Goal: Task Accomplishment & Management: Complete application form

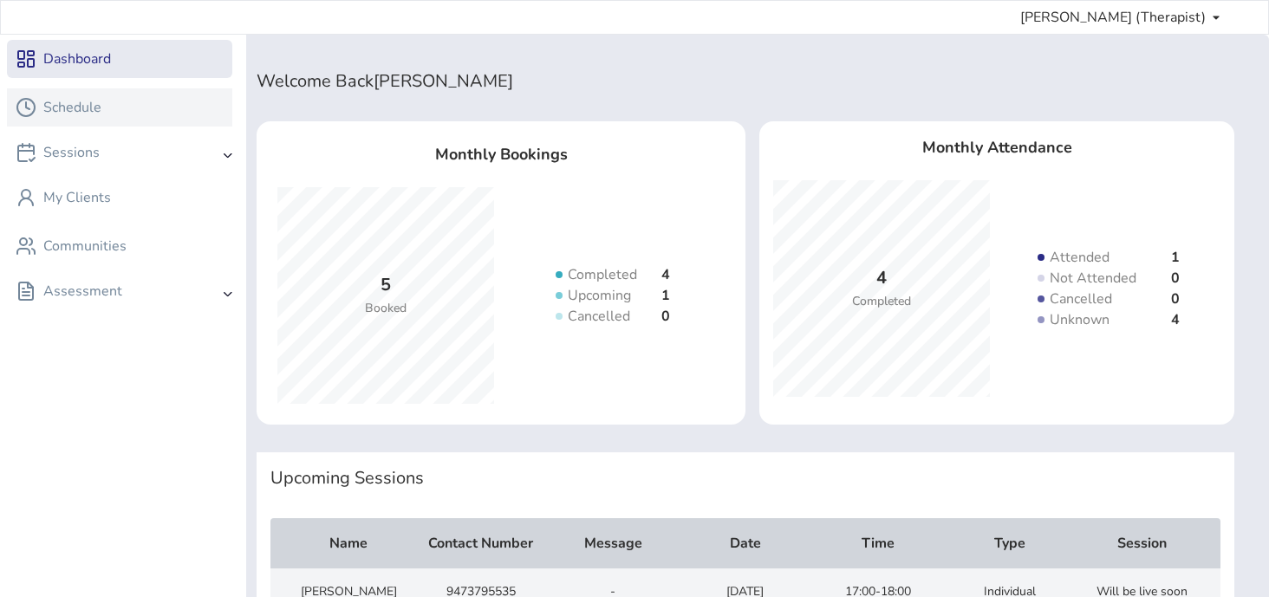
click at [155, 101] on div "Schedule" at bounding box center [120, 107] width 208 height 21
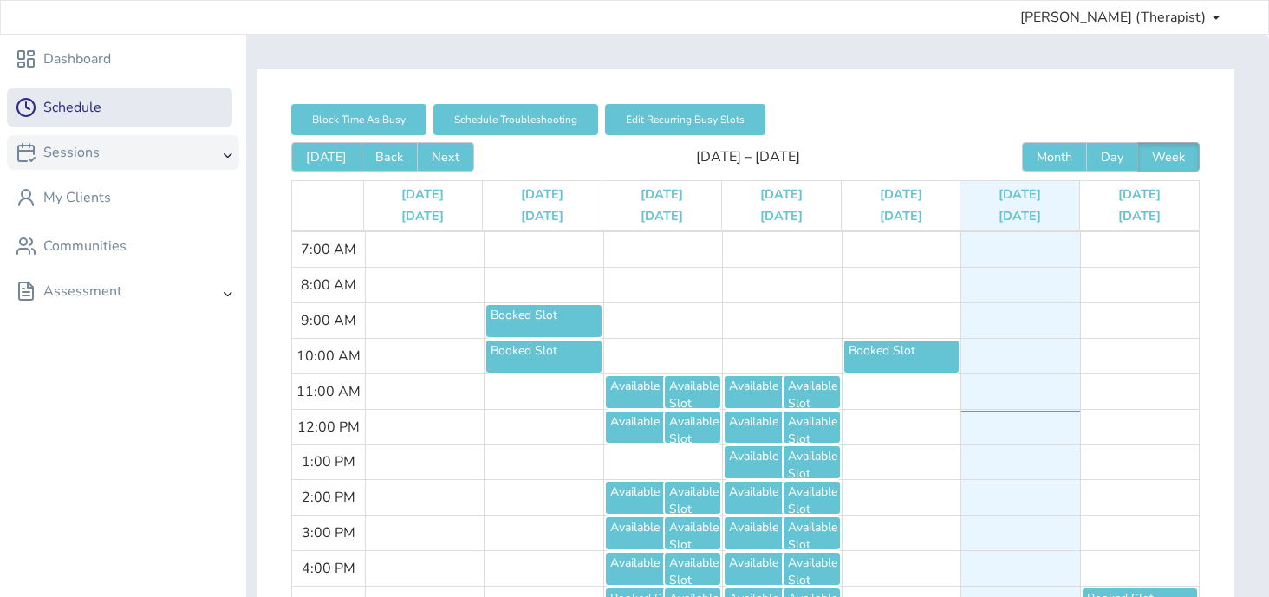
click at [168, 156] on div "Sessions" at bounding box center [123, 152] width 232 height 35
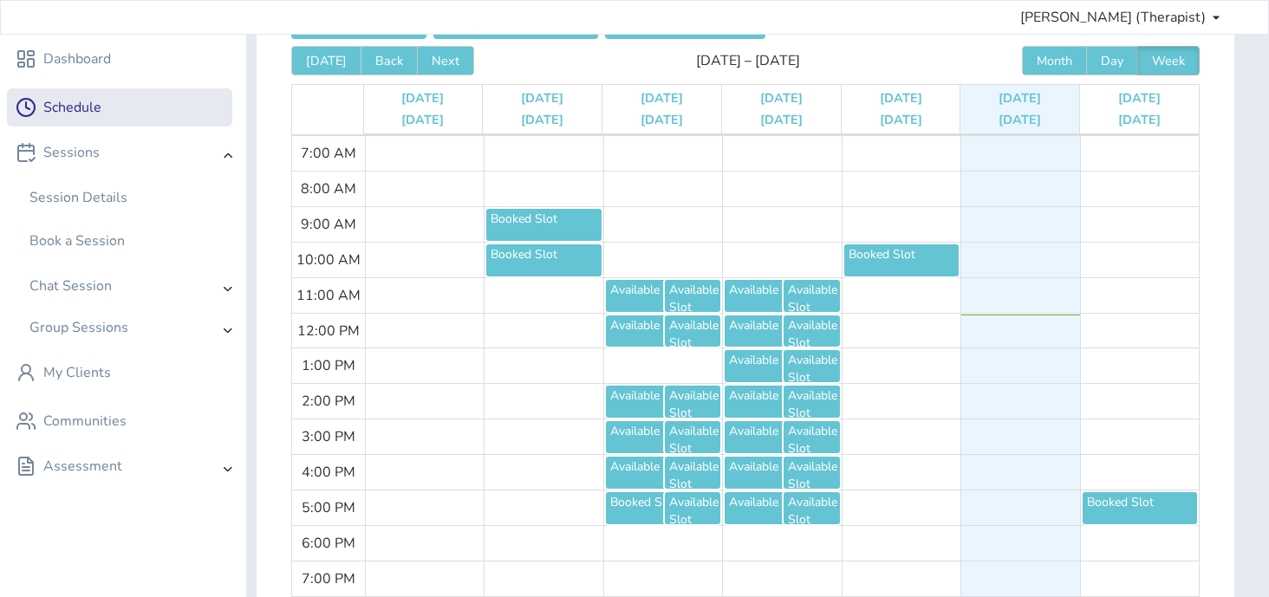
scroll to position [99, 0]
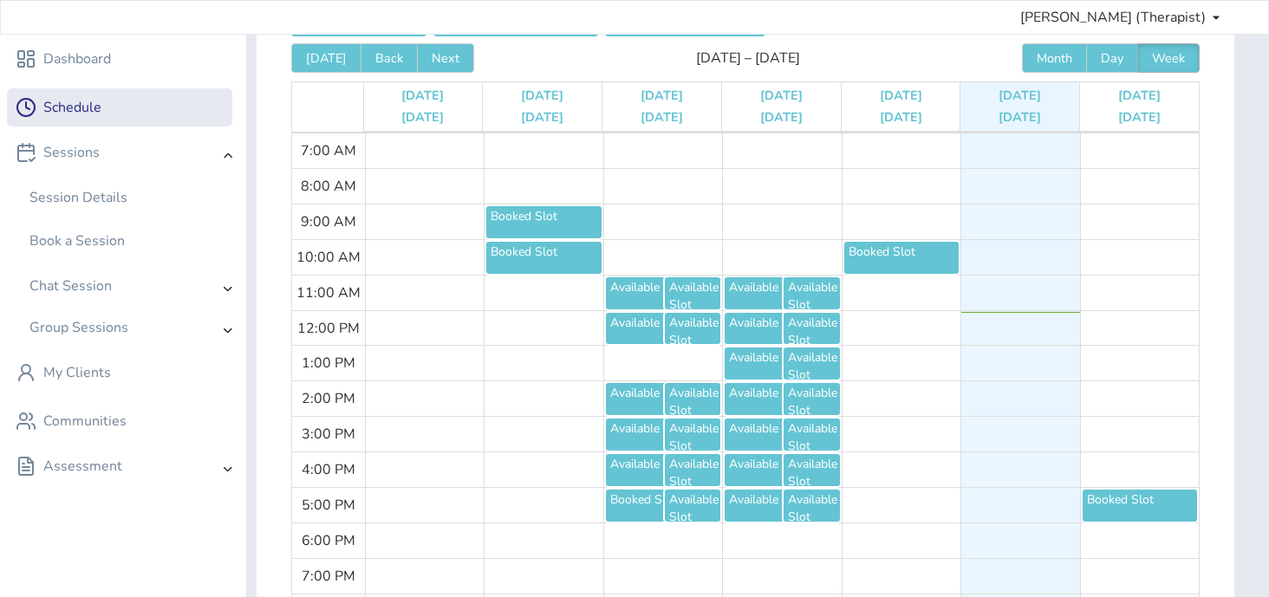
click at [786, 260] on div "Booked Slot" at bounding box center [902, 258] width 106 height 29
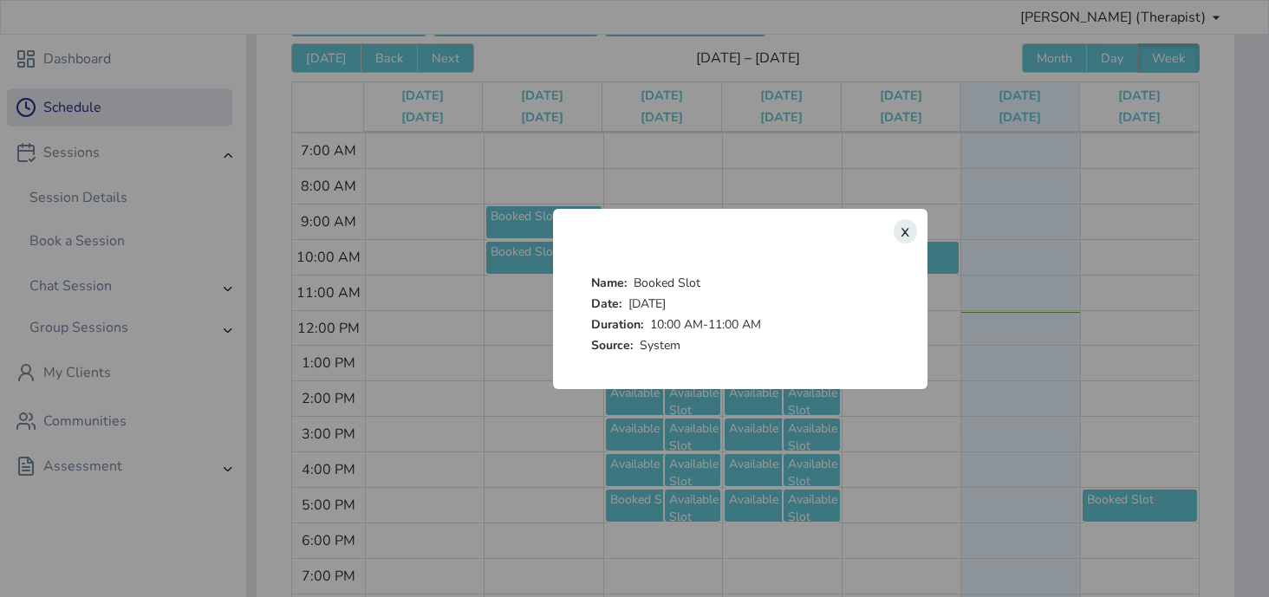
click at [786, 237] on div "x" at bounding box center [905, 231] width 23 height 24
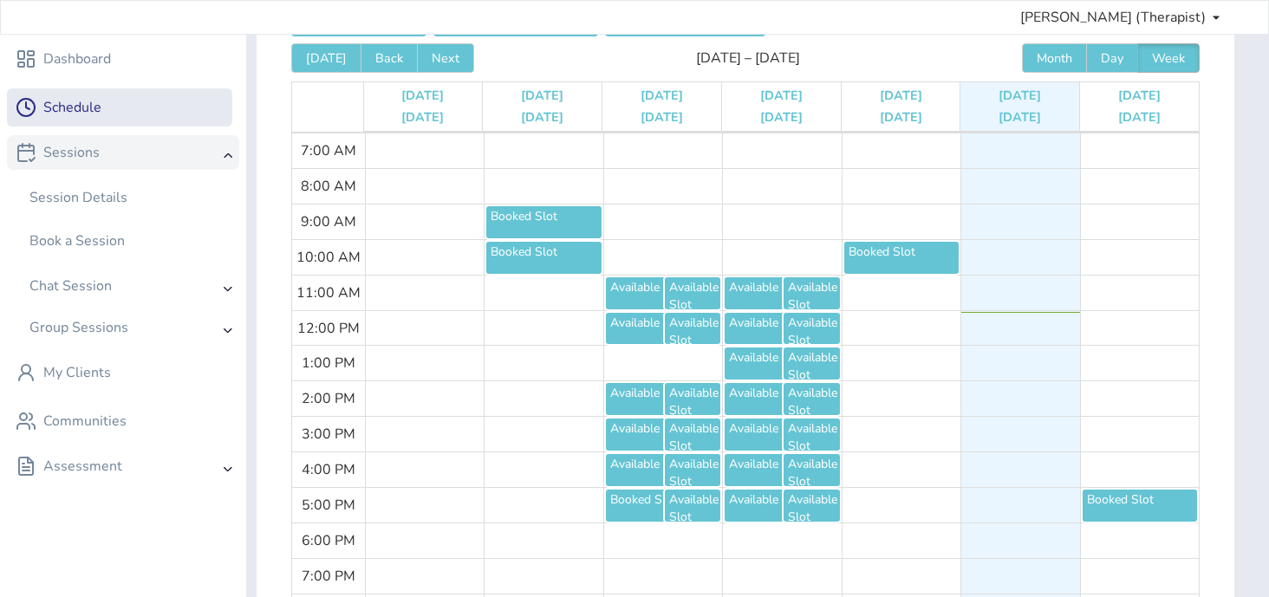
click at [203, 155] on div "Sessions" at bounding box center [123, 152] width 232 height 35
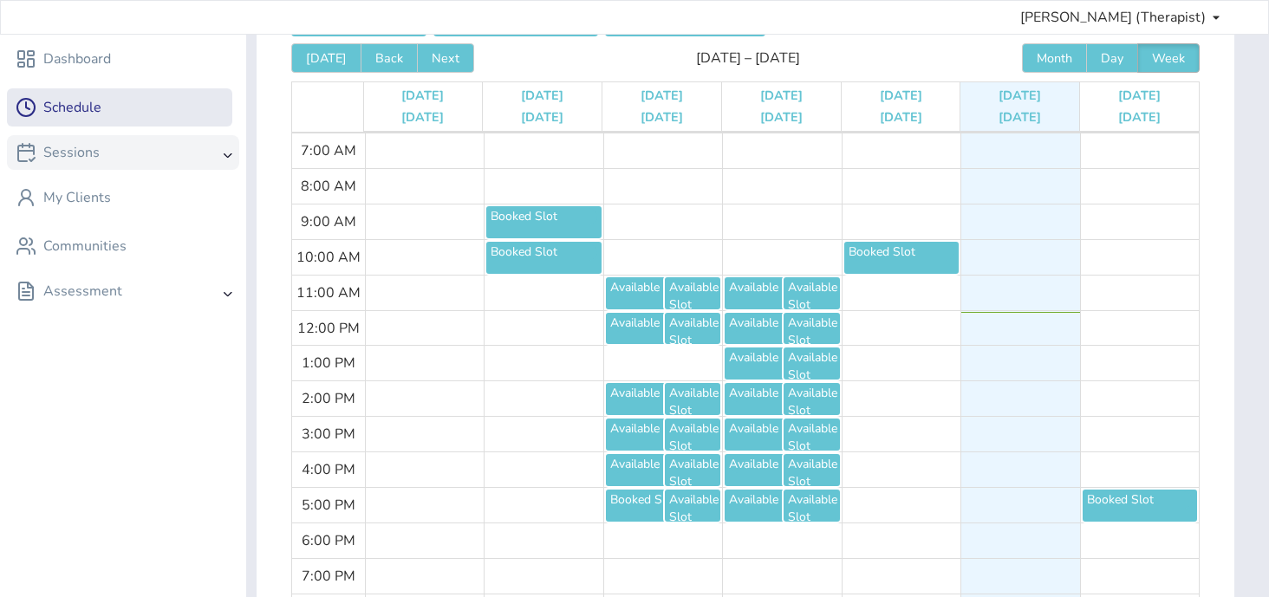
click at [203, 155] on div "Sessions" at bounding box center [123, 152] width 232 height 35
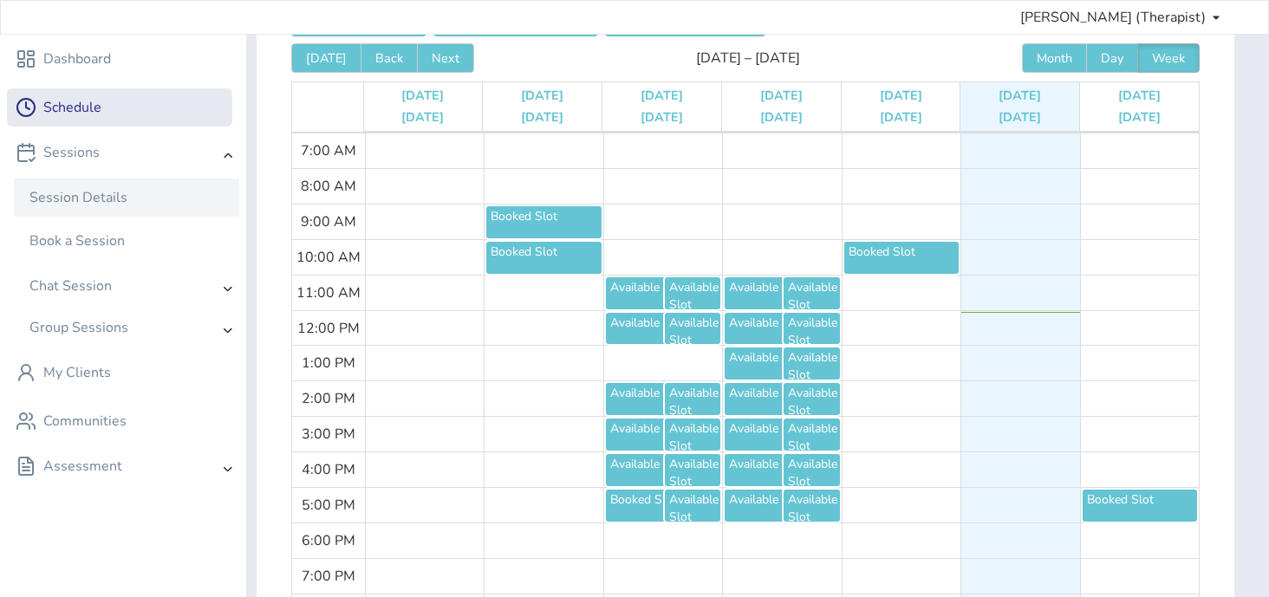
click at [180, 192] on div "Session Details" at bounding box center [127, 197] width 208 height 21
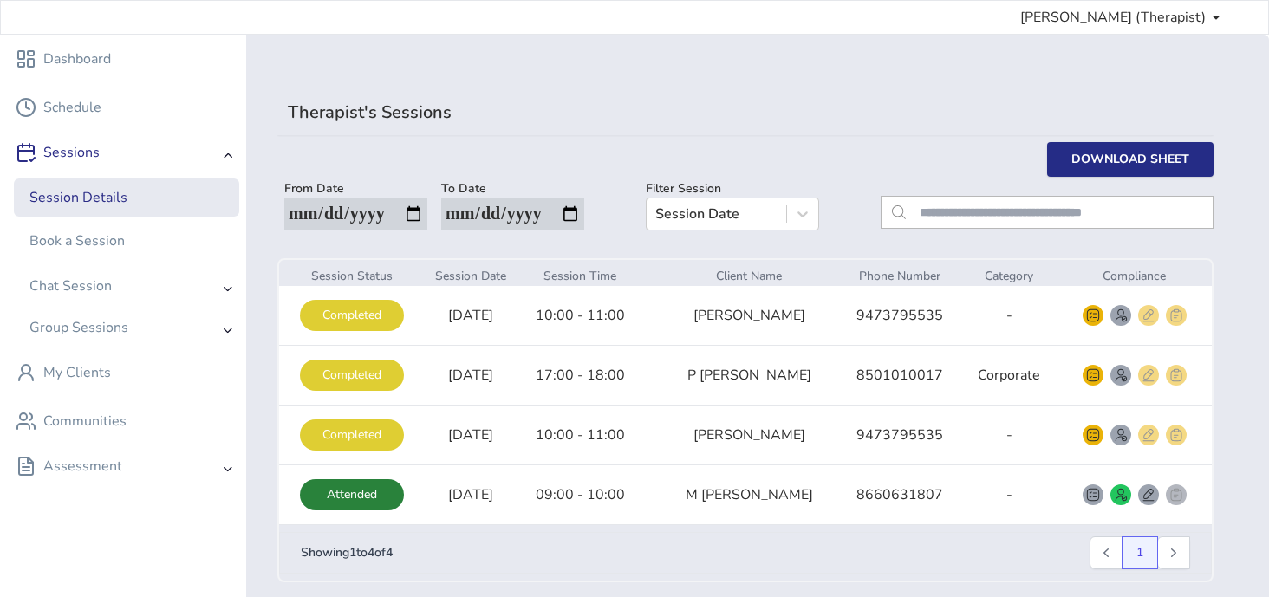
scroll to position [40, 0]
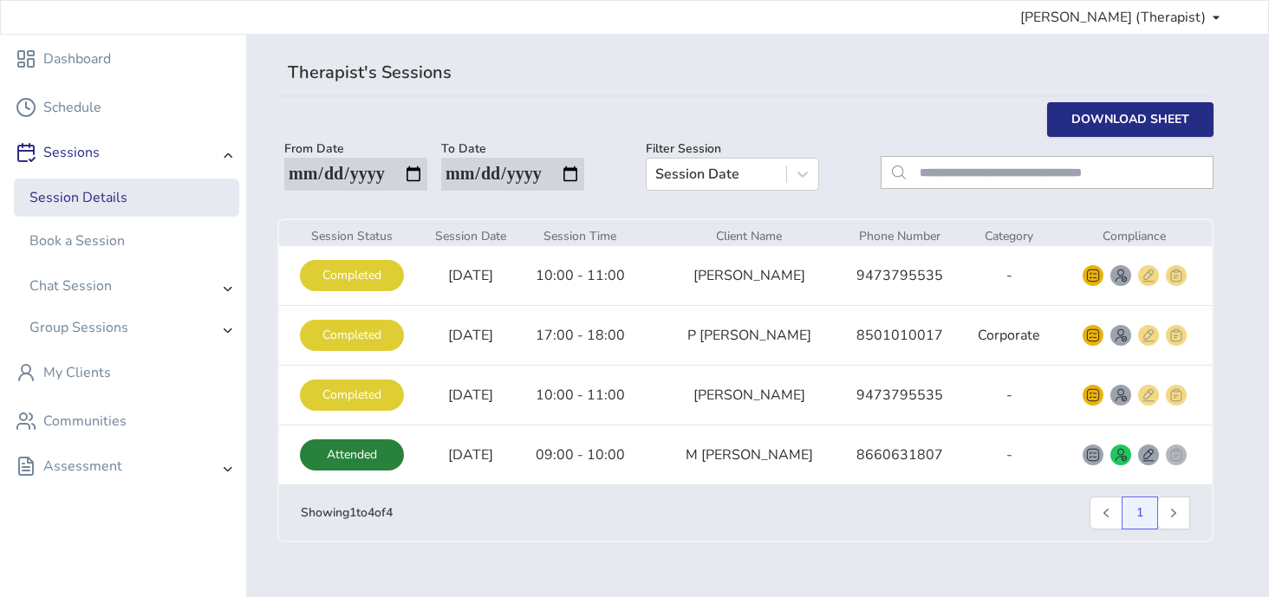
click at [350, 279] on div "Completed" at bounding box center [352, 275] width 104 height 31
click at [373, 392] on div "Completed" at bounding box center [352, 395] width 104 height 31
click at [410, 285] on div "Completed" at bounding box center [352, 275] width 133 height 31
click at [786, 395] on img "smallRounded" at bounding box center [1093, 395] width 14 height 14
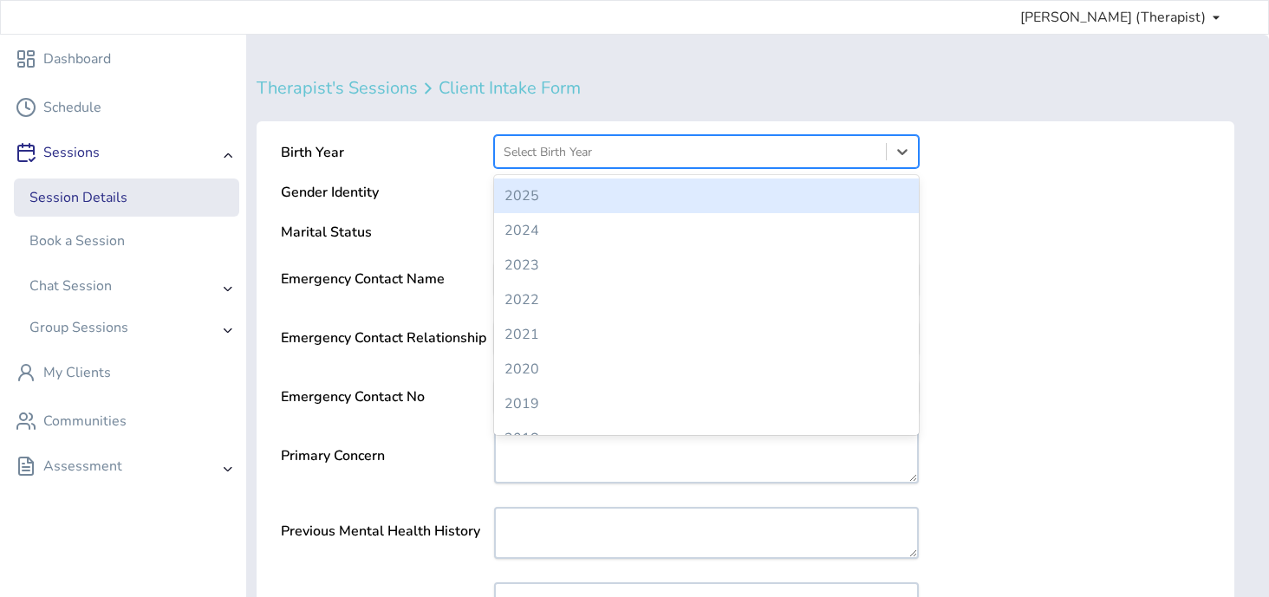
click at [786, 144] on div at bounding box center [691, 152] width 374 height 22
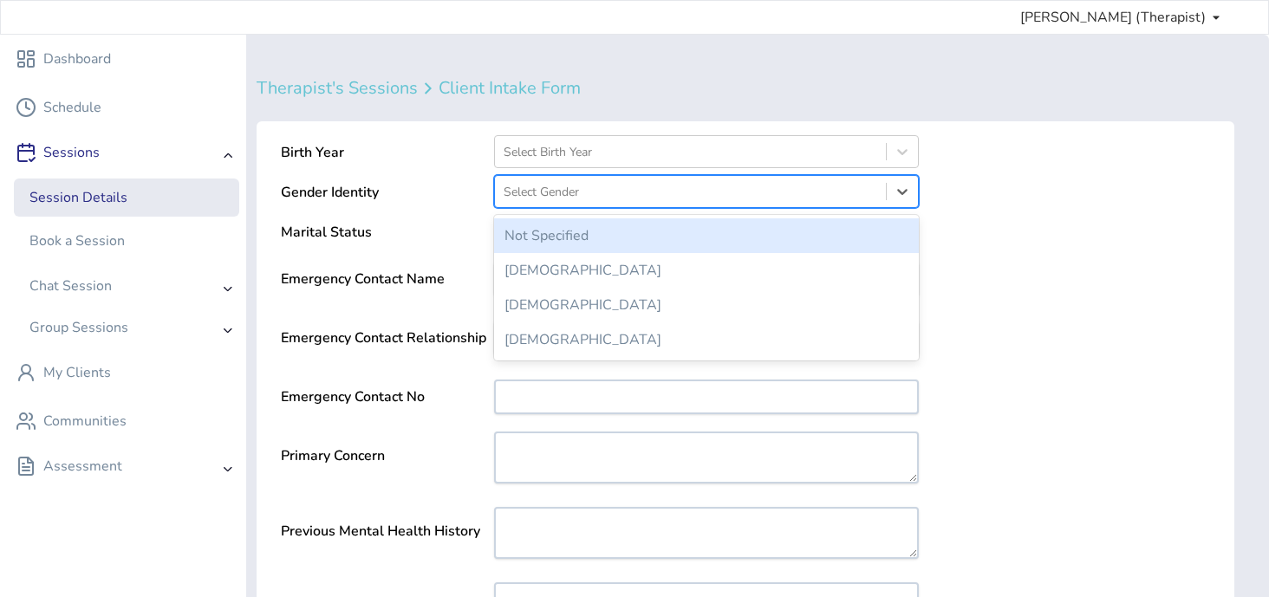
click at [760, 201] on div at bounding box center [691, 192] width 374 height 22
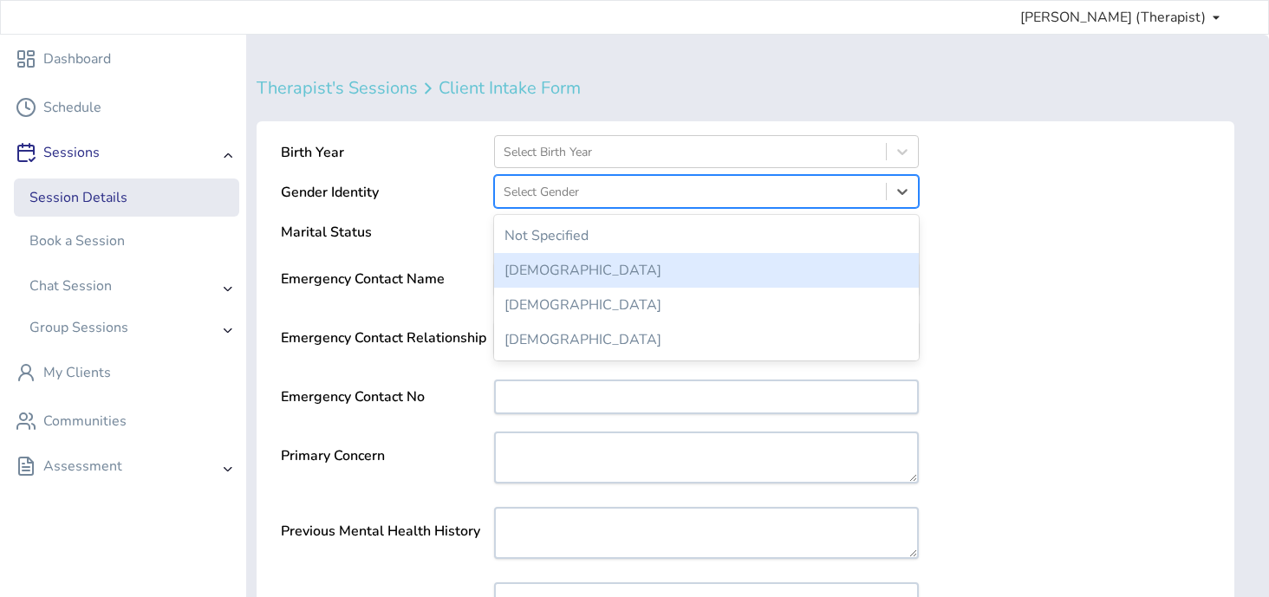
click at [694, 280] on div "[DEMOGRAPHIC_DATA]" at bounding box center [706, 270] width 425 height 35
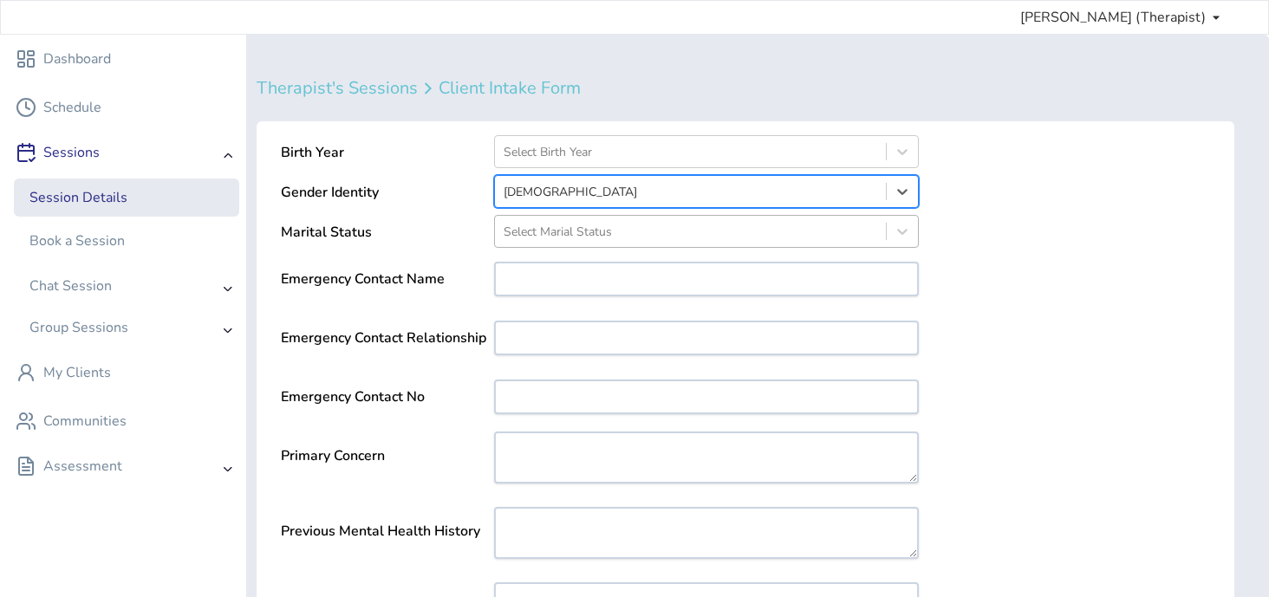
click at [674, 239] on div at bounding box center [691, 232] width 374 height 22
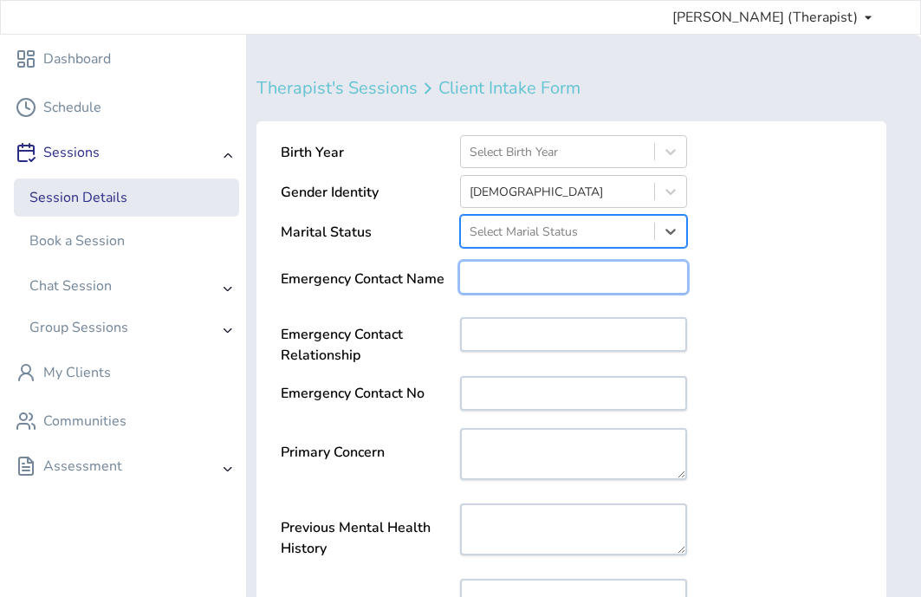
click at [491, 285] on input "text" at bounding box center [573, 277] width 227 height 31
type input "***"
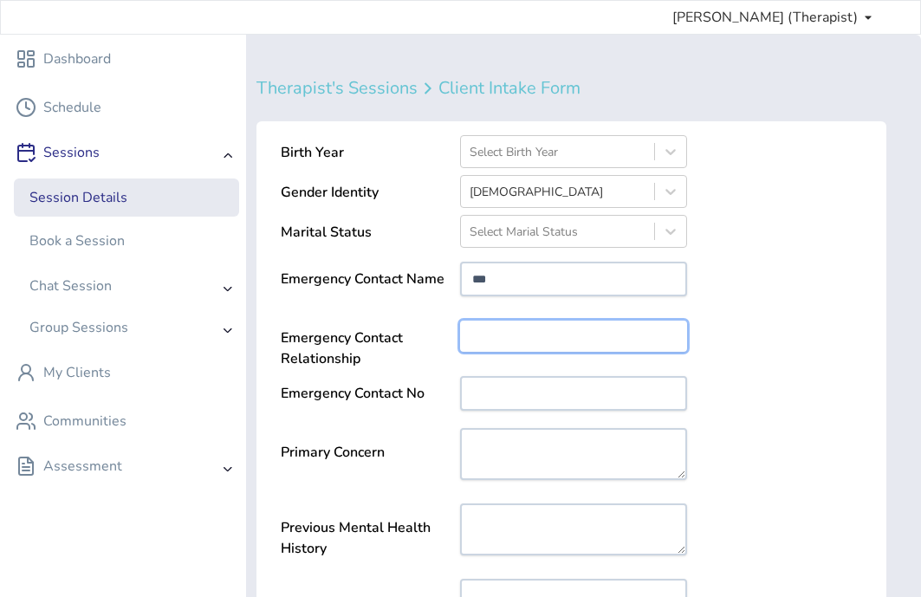
click at [522, 342] on input "text" at bounding box center [573, 336] width 227 height 31
type input "******"
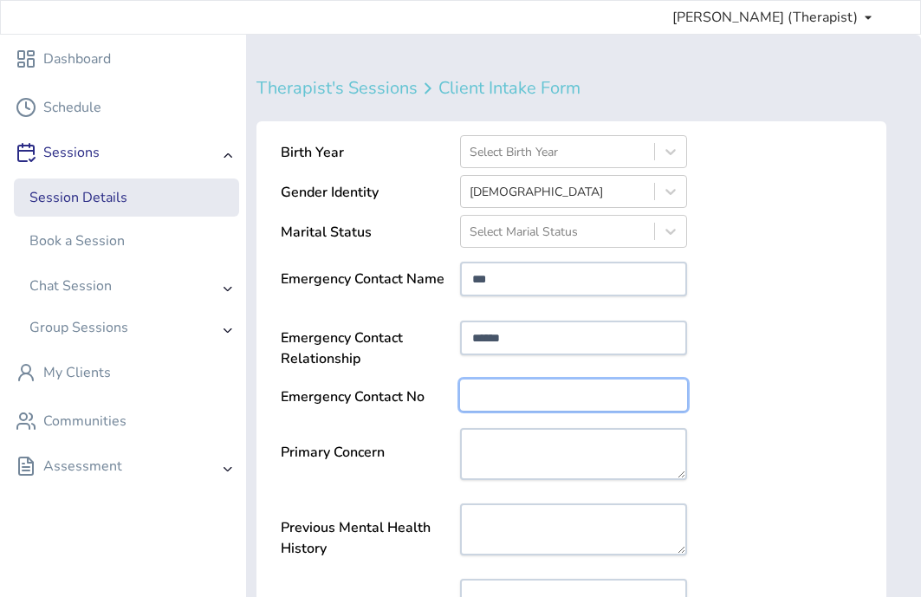
click at [521, 389] on input "number" at bounding box center [573, 395] width 227 height 31
paste input "**********"
type input "**********"
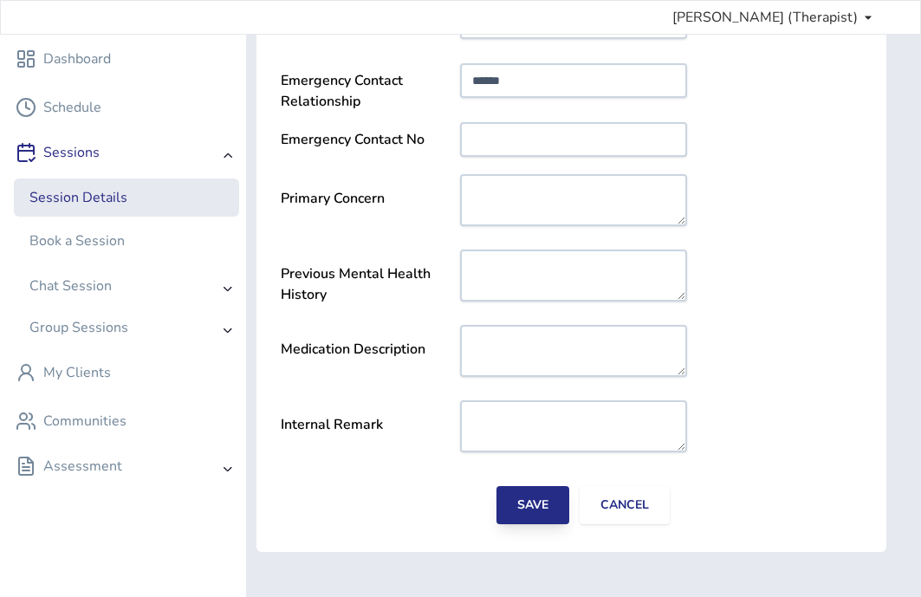
click at [543, 498] on button "Save" at bounding box center [533, 505] width 73 height 38
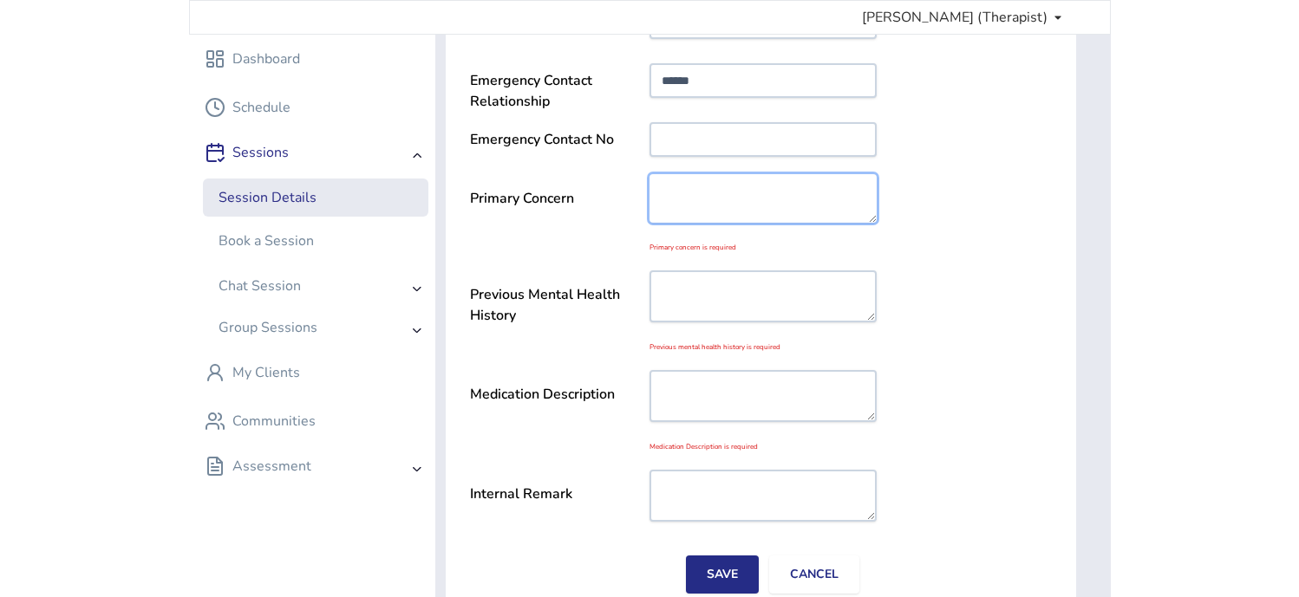
scroll to position [340, 0]
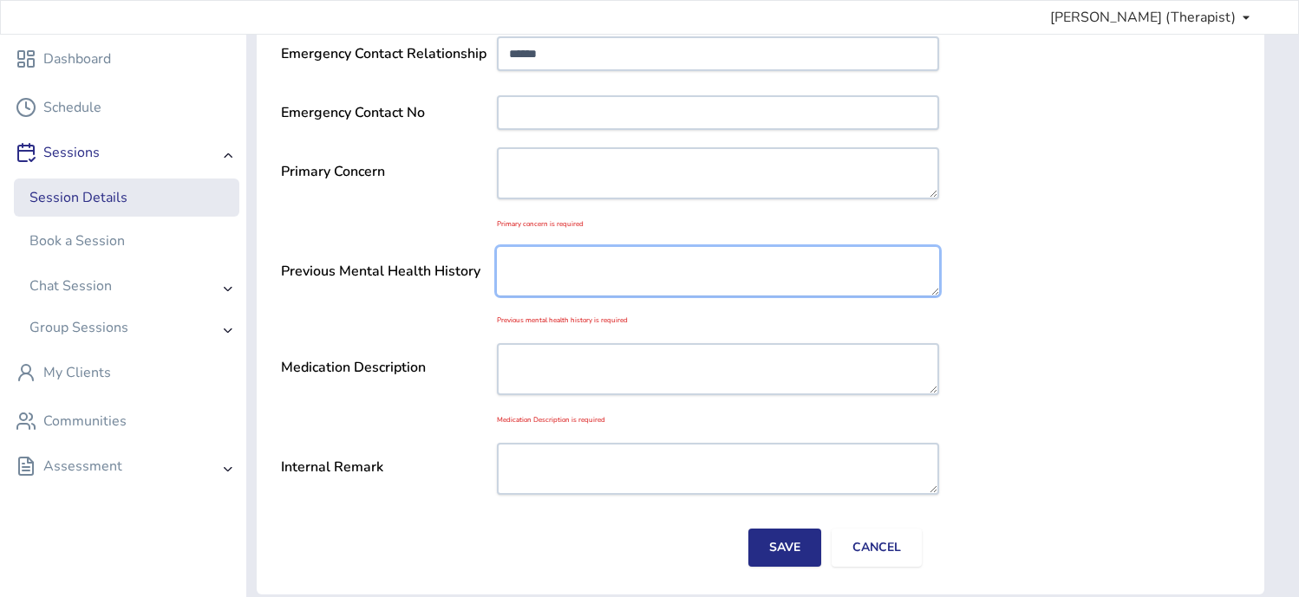
click at [644, 277] on textarea at bounding box center [718, 271] width 442 height 49
type textarea "**"
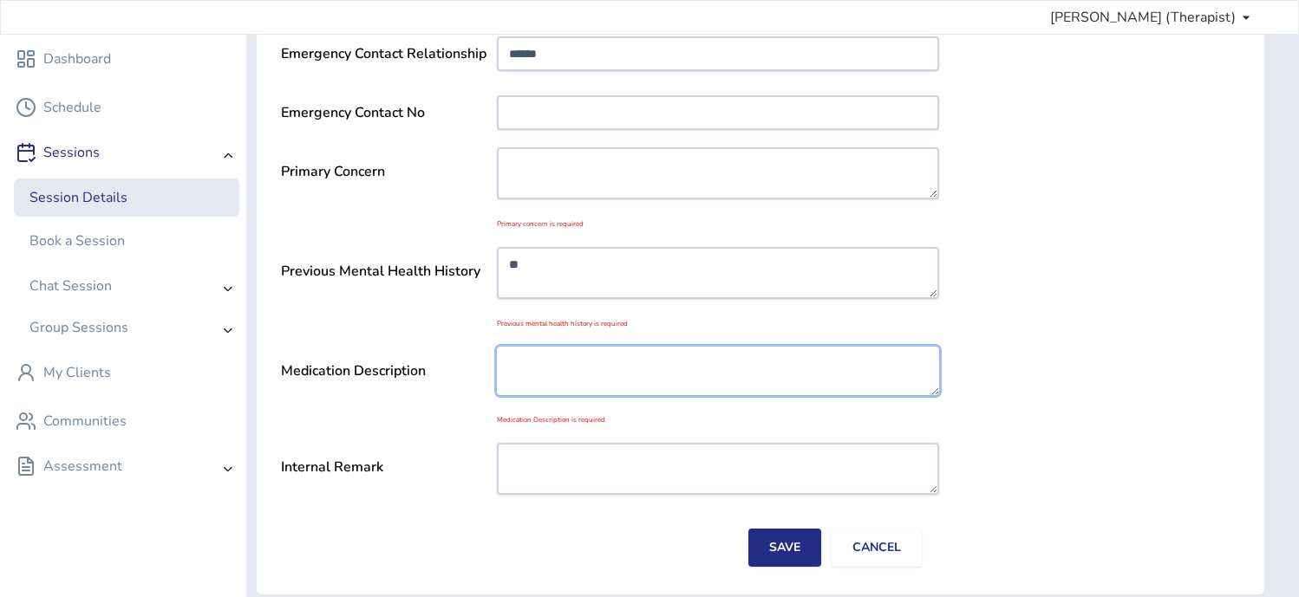
click at [638, 349] on textarea at bounding box center [718, 371] width 442 height 49
type textarea "**"
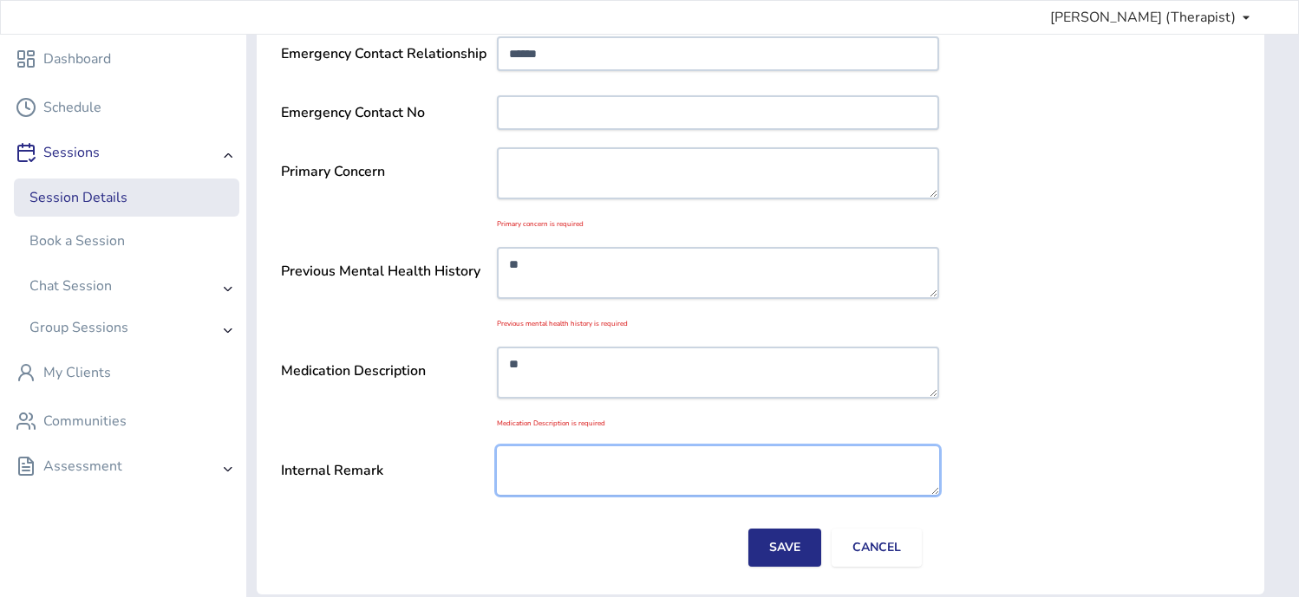
click at [642, 474] on textarea at bounding box center [718, 470] width 442 height 49
type textarea "**"
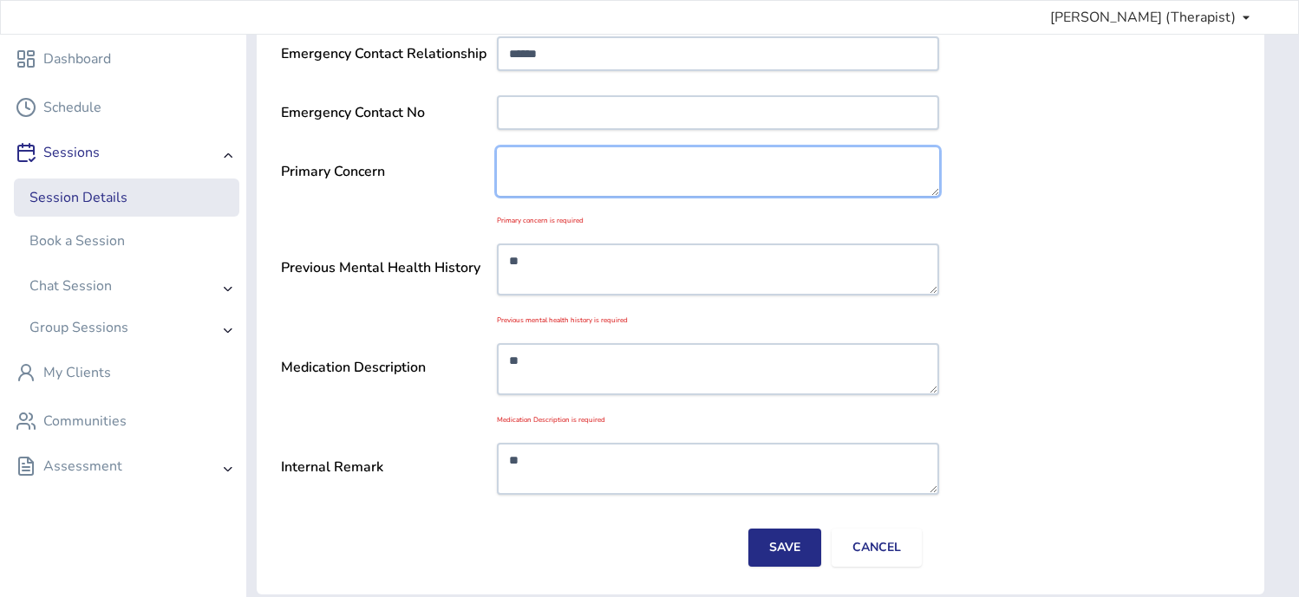
click at [590, 167] on textarea at bounding box center [718, 171] width 442 height 49
type textarea "******"
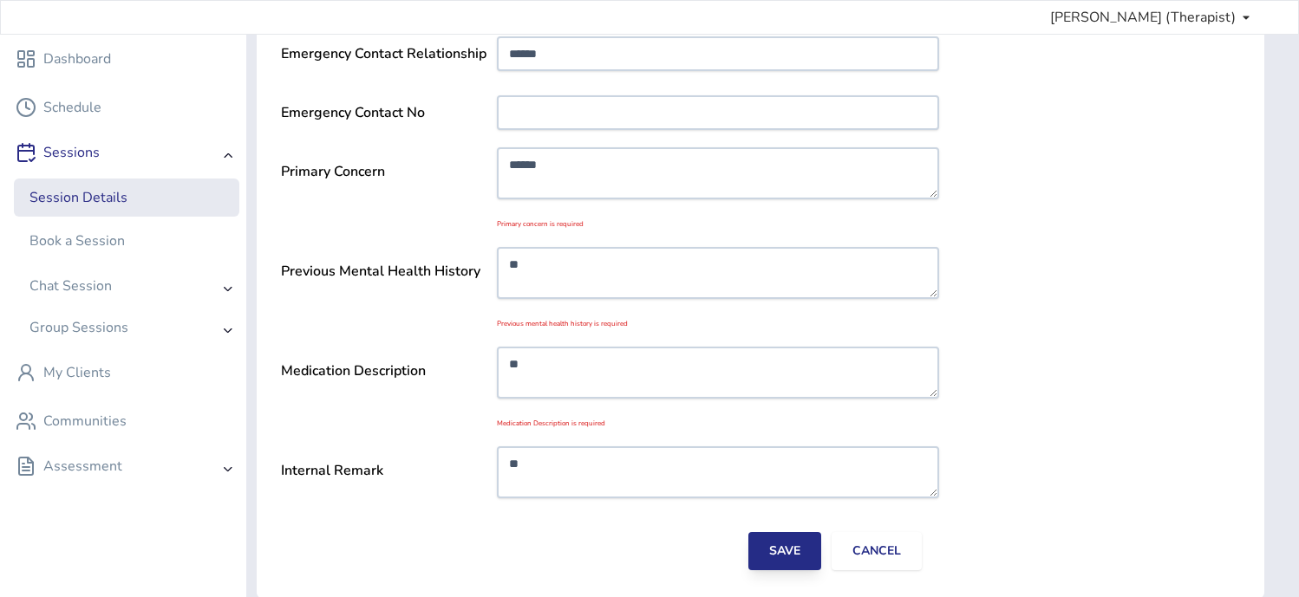
click at [786, 551] on button "Save" at bounding box center [784, 551] width 73 height 38
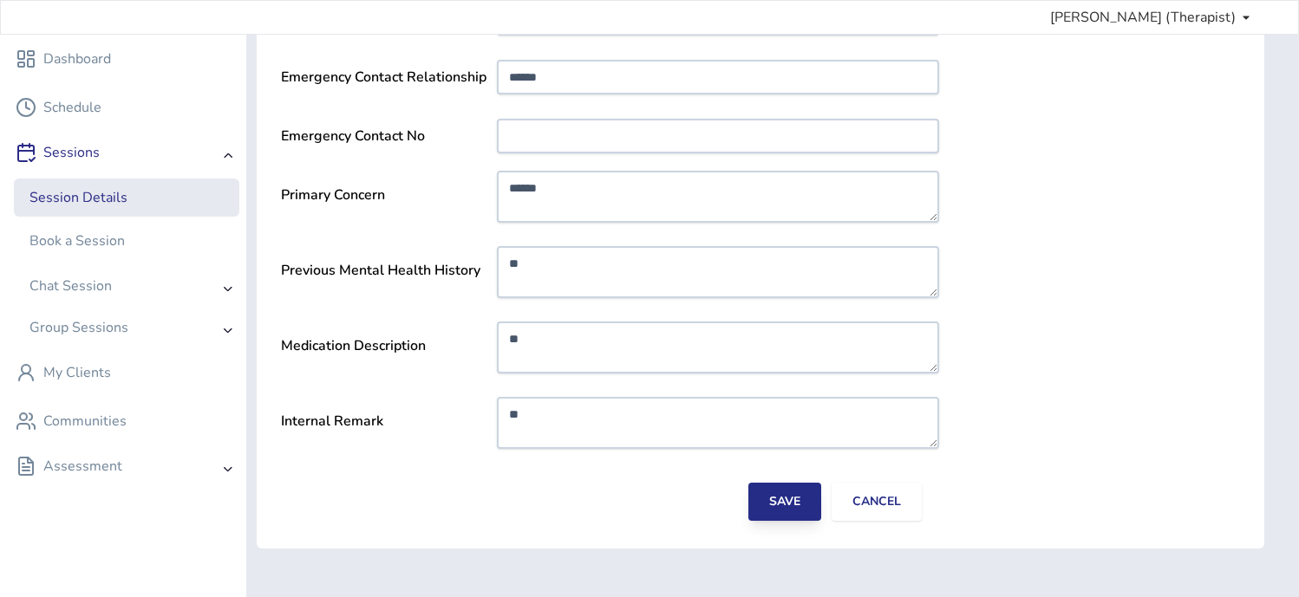
scroll to position [316, 0]
click at [786, 508] on button "Save" at bounding box center [784, 502] width 73 height 38
click at [778, 503] on button "Save" at bounding box center [784, 502] width 73 height 38
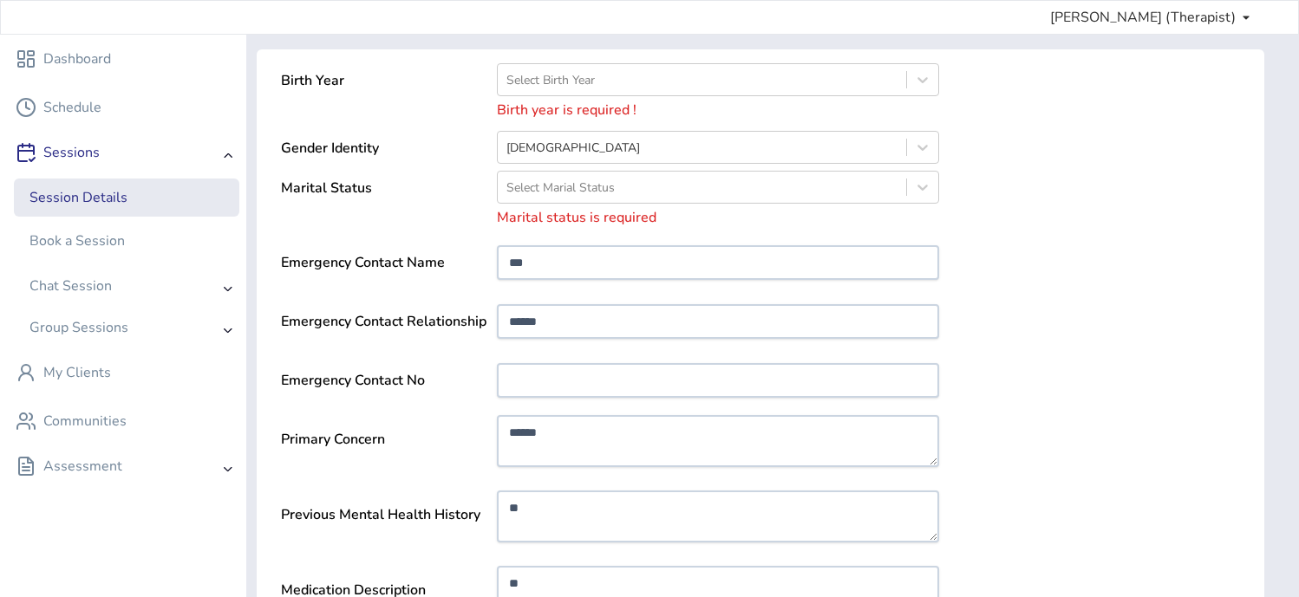
scroll to position [0, 0]
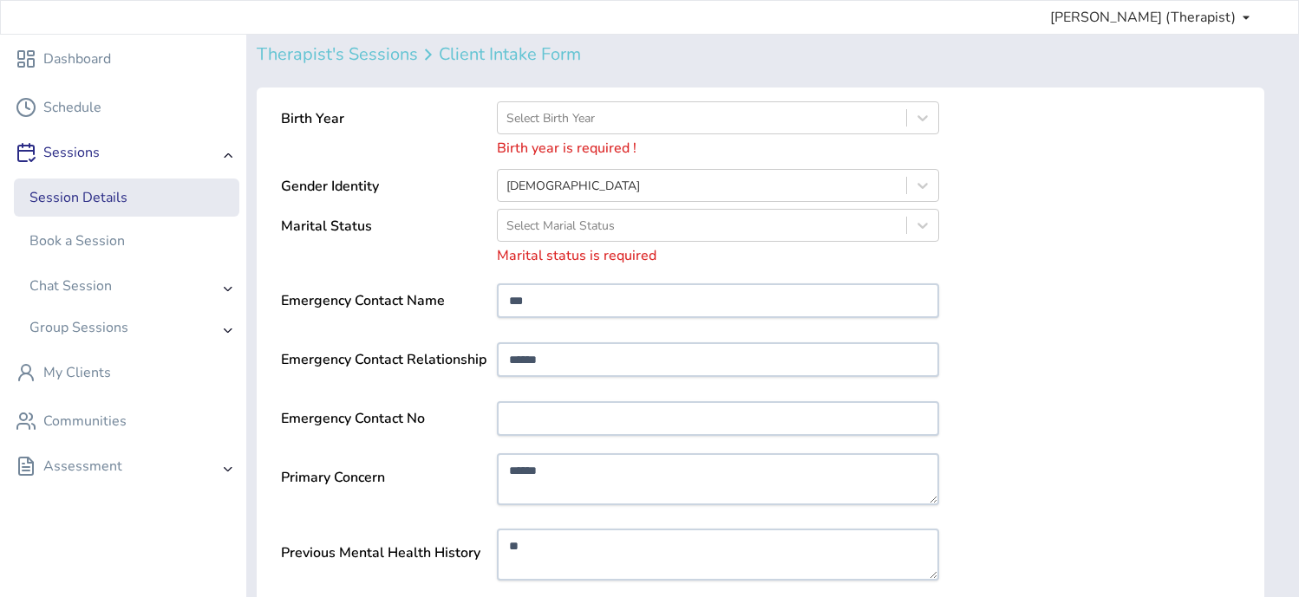
scroll to position [40, 0]
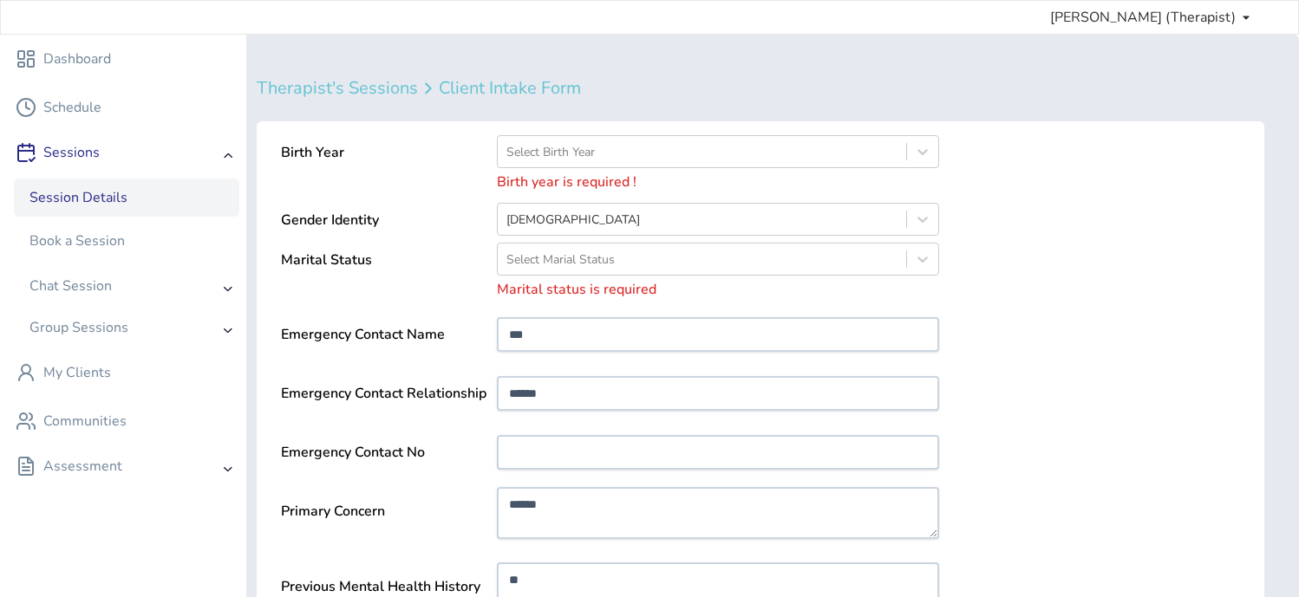
click at [131, 197] on div "Session Details" at bounding box center [127, 197] width 208 height 21
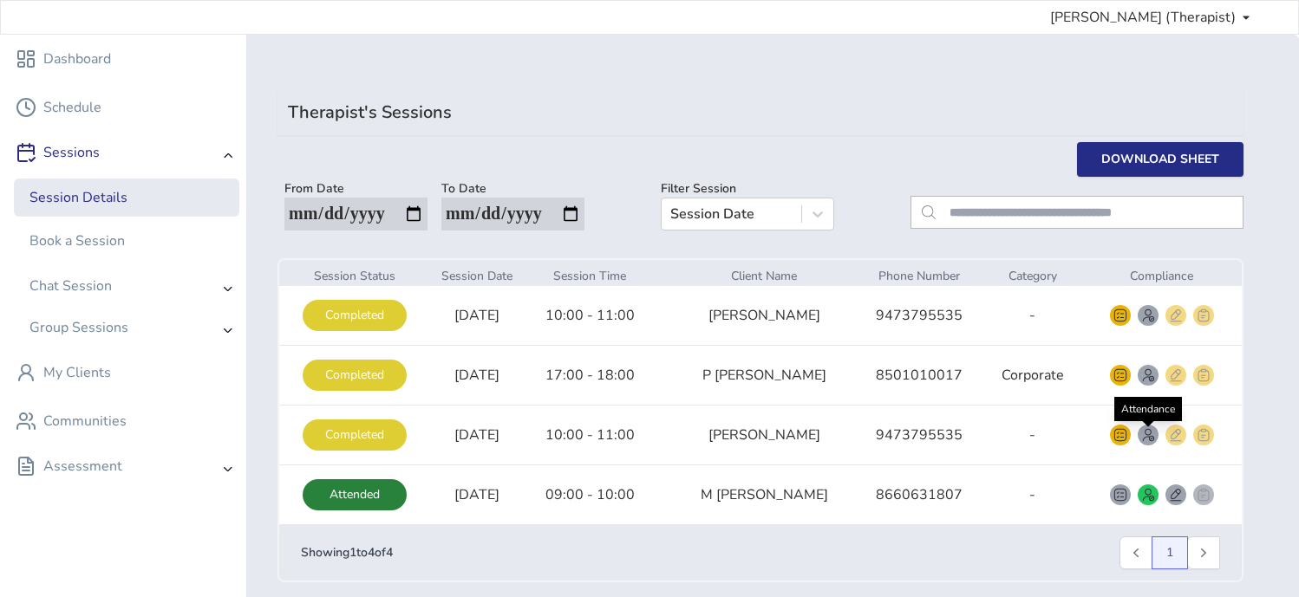
click at [786, 440] on img "smallRounded" at bounding box center [1148, 435] width 14 height 14
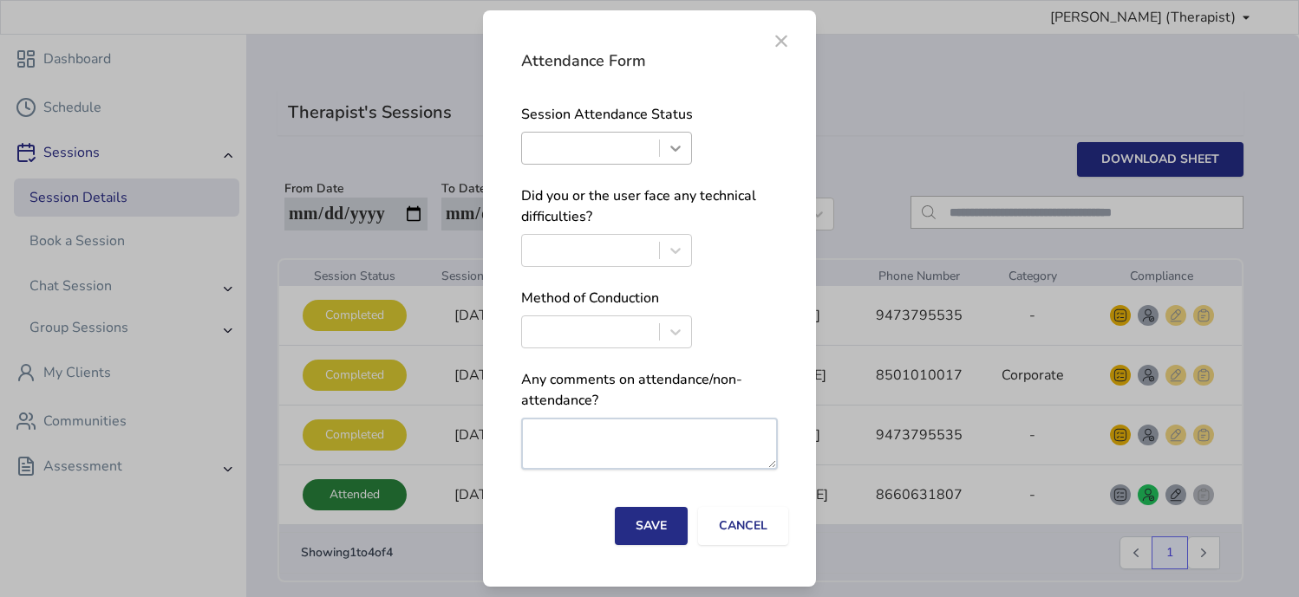
click at [671, 147] on icon at bounding box center [676, 149] width 10 height 6
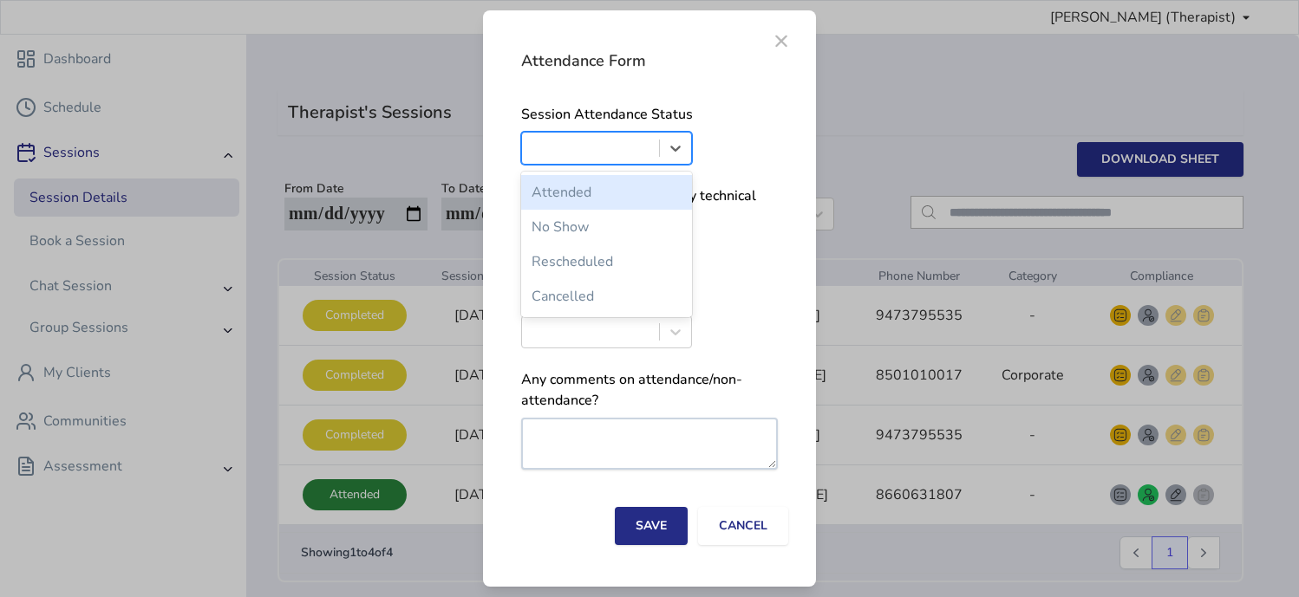
click at [779, 36] on span "×" at bounding box center [781, 38] width 21 height 21
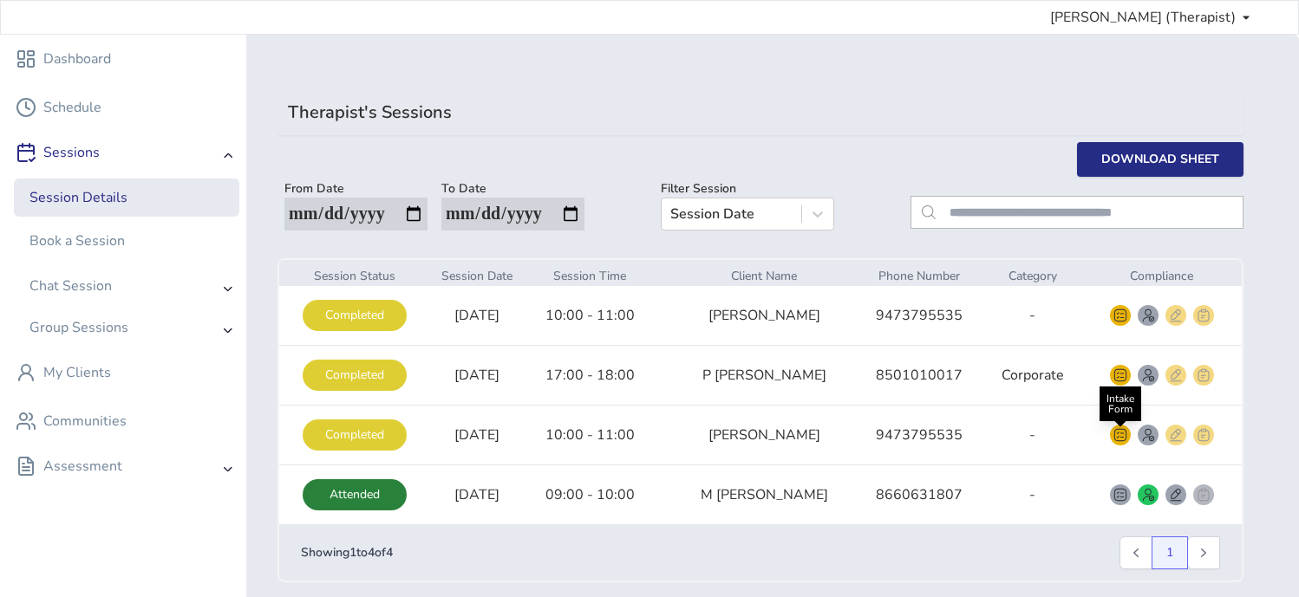
click at [786, 441] on img "smallRounded" at bounding box center [1120, 435] width 14 height 14
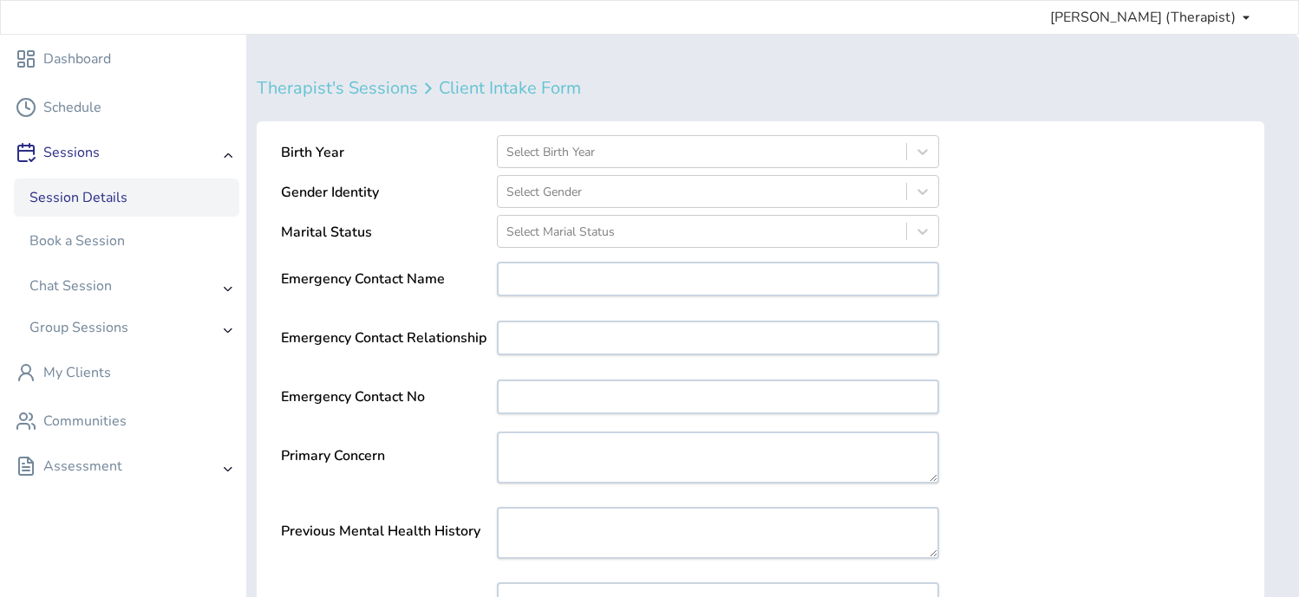
click at [135, 189] on div "Session Details" at bounding box center [127, 197] width 208 height 21
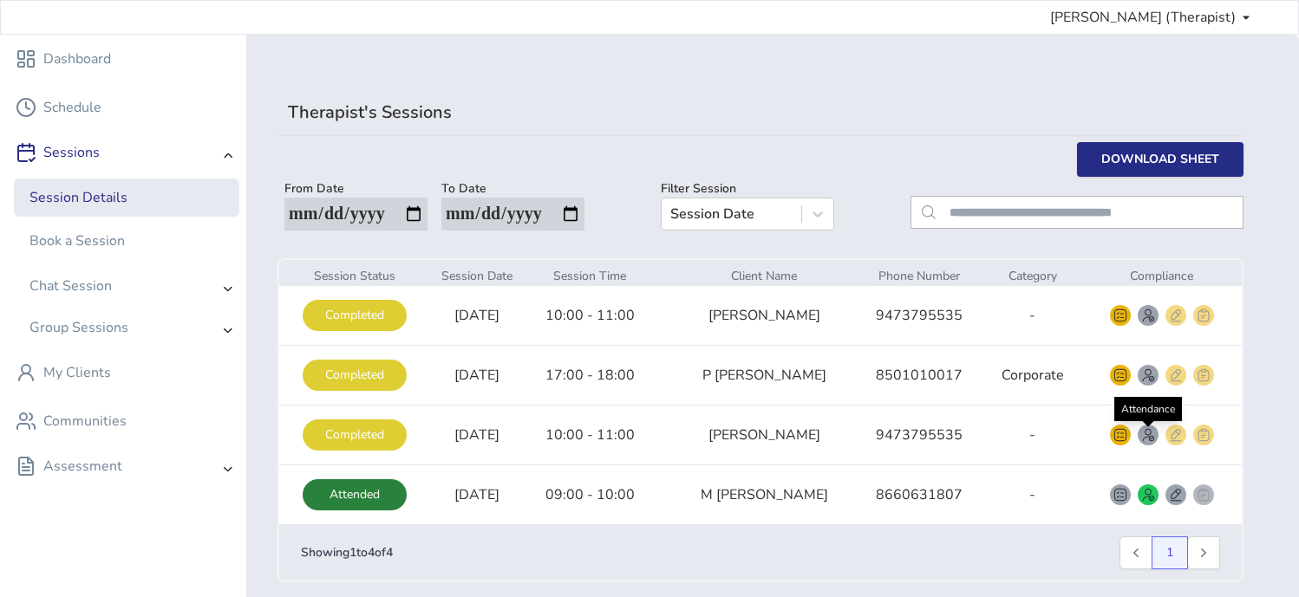
click at [786, 428] on img "smallRounded" at bounding box center [1148, 435] width 14 height 14
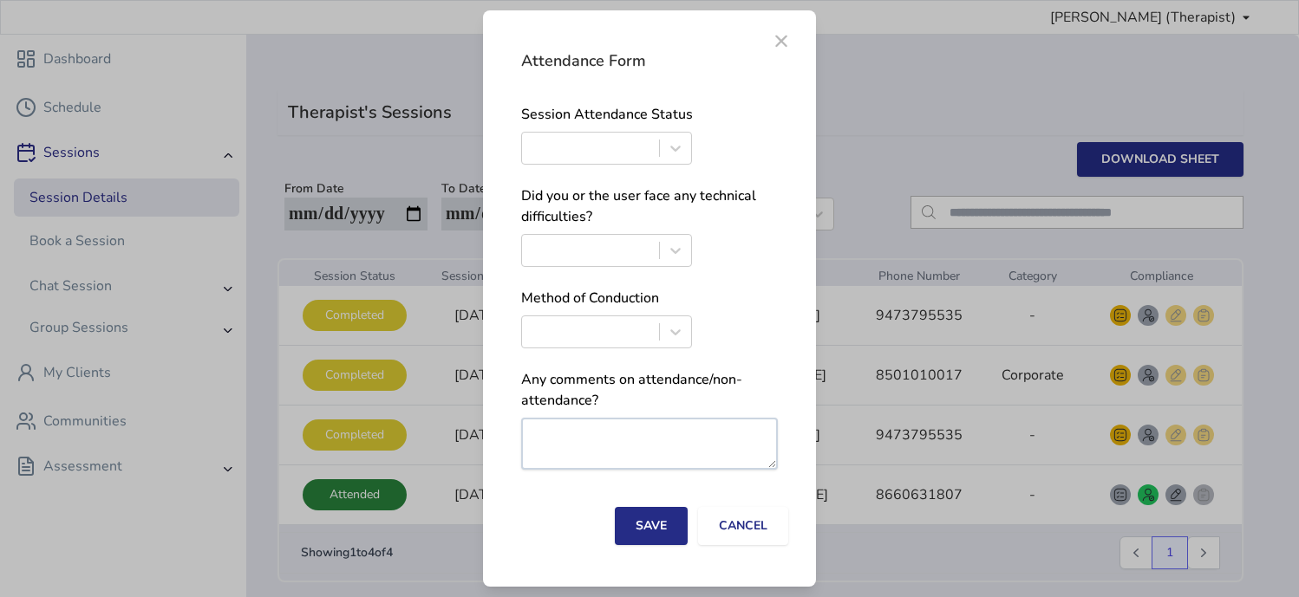
click at [670, 128] on div "Session Attendance Status" at bounding box center [649, 138] width 257 height 68
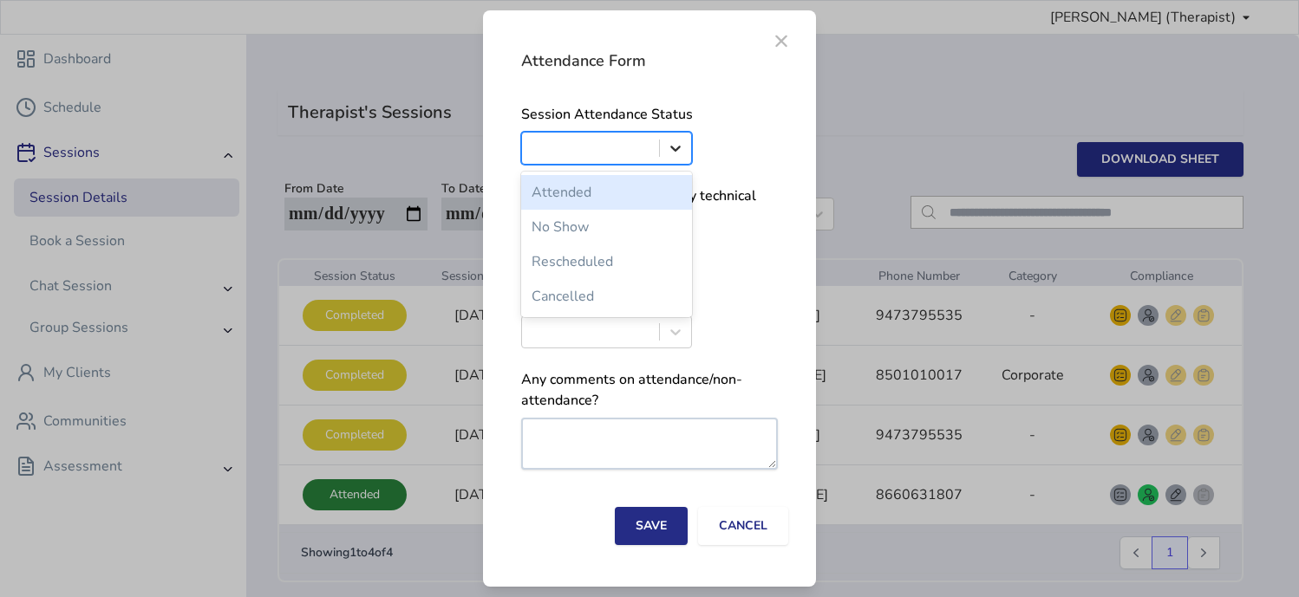
click at [671, 151] on icon at bounding box center [675, 148] width 17 height 17
click at [663, 199] on div "Attended" at bounding box center [606, 192] width 171 height 35
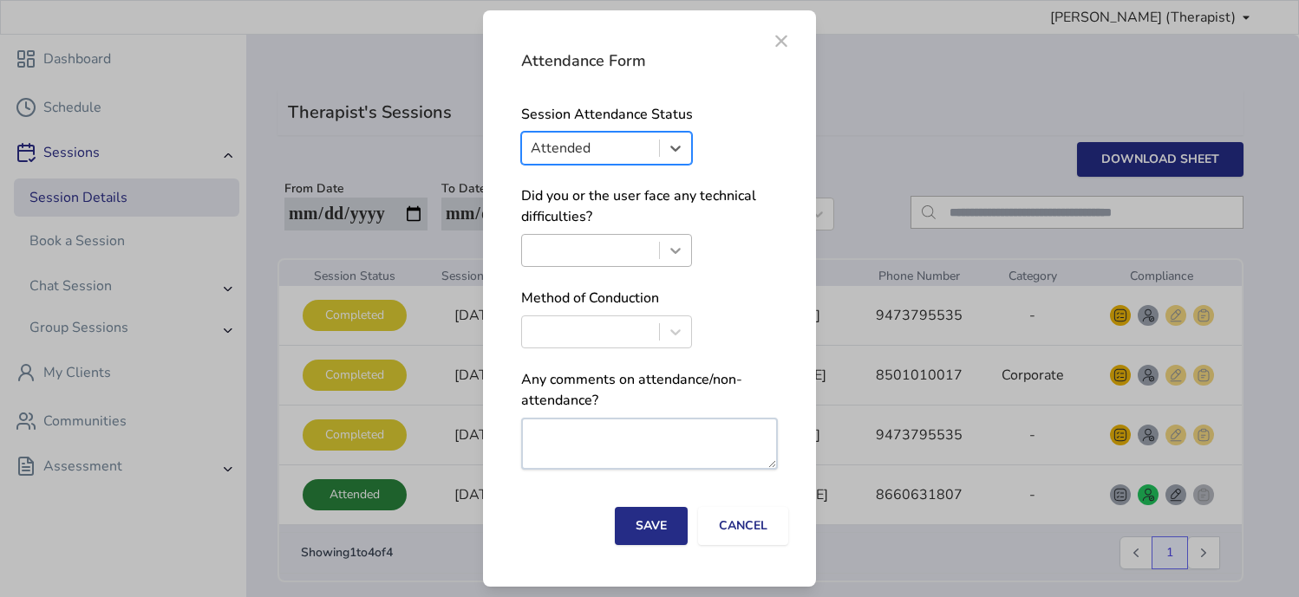
click at [678, 246] on icon at bounding box center [675, 250] width 17 height 17
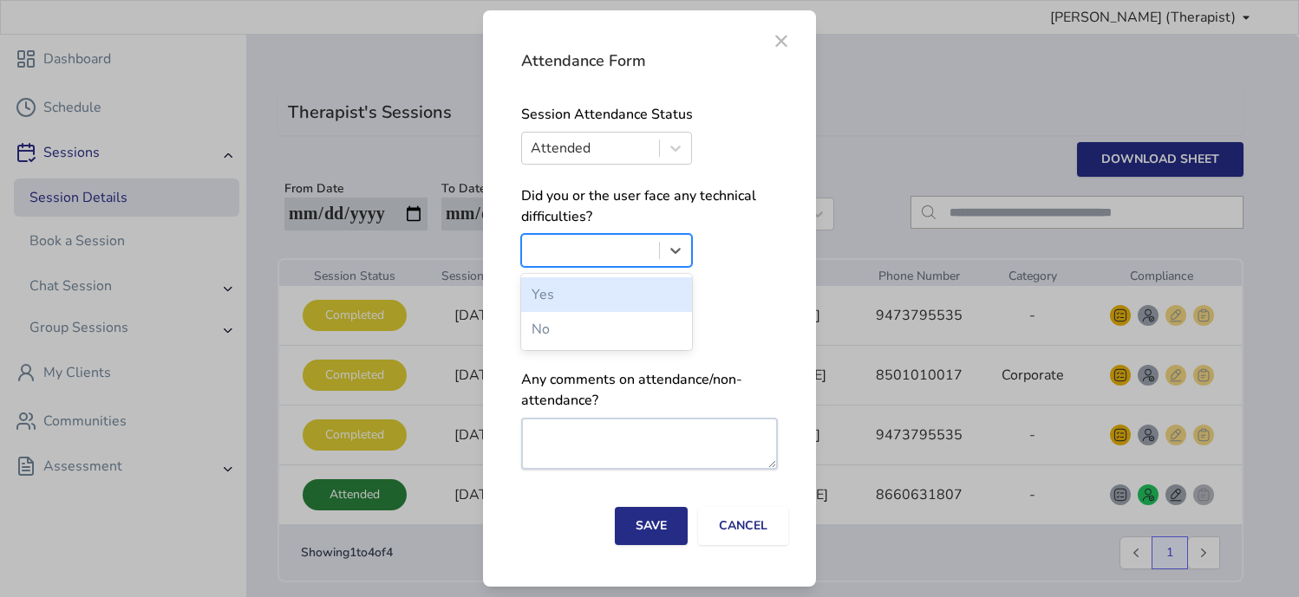
click at [654, 310] on div "Yes" at bounding box center [606, 294] width 171 height 35
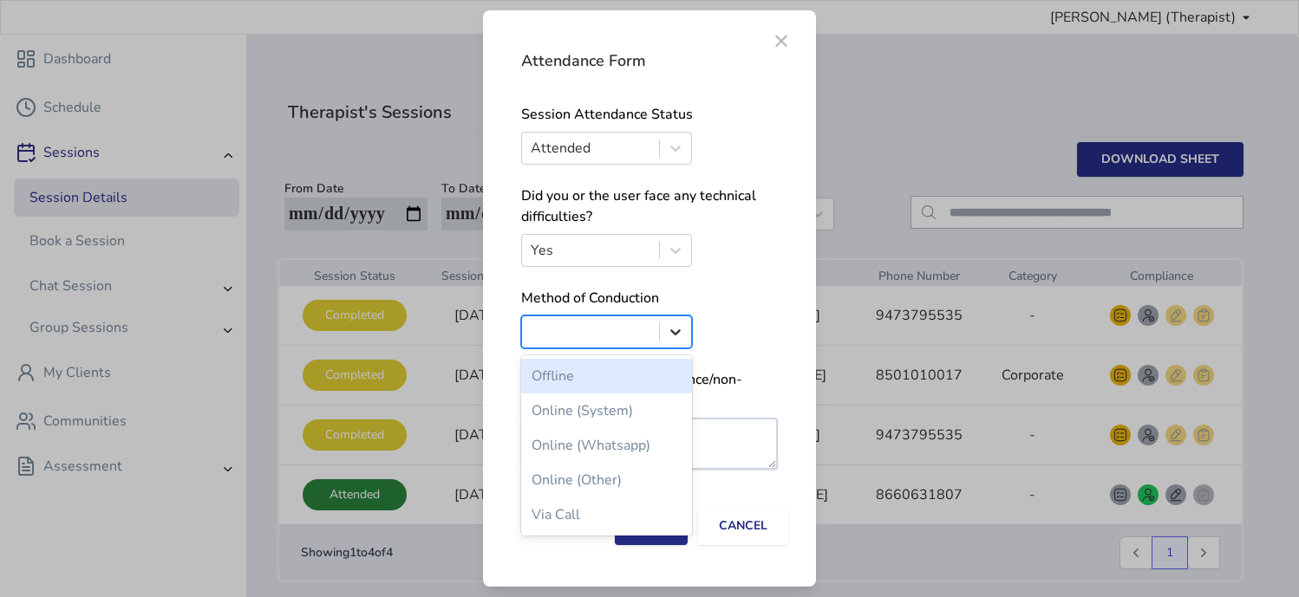
click at [679, 335] on icon at bounding box center [675, 331] width 17 height 17
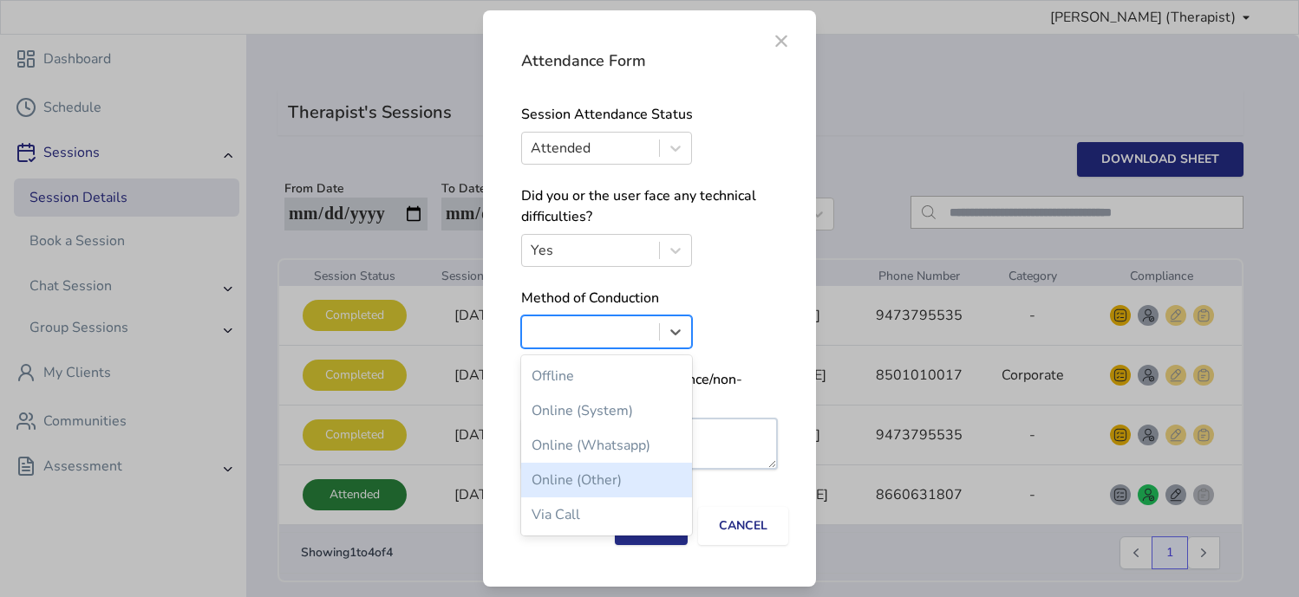
click at [633, 482] on div "Online (Other)" at bounding box center [606, 480] width 171 height 35
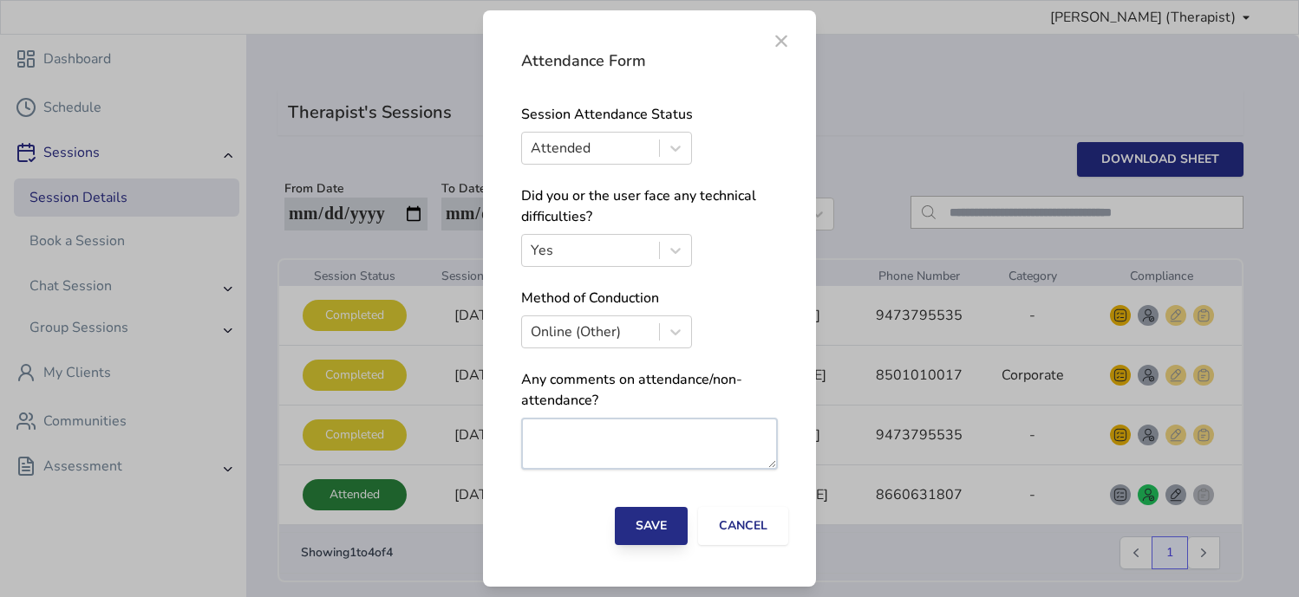
click at [656, 524] on button "Save" at bounding box center [651, 526] width 73 height 38
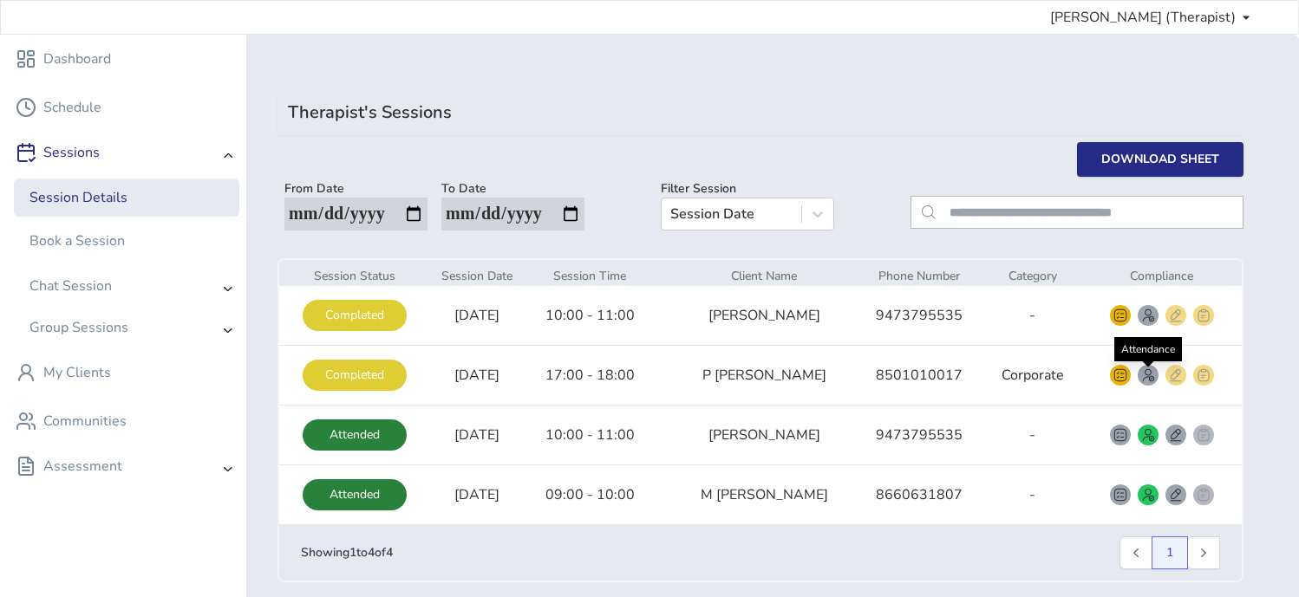
click at [786, 380] on img "smallRounded" at bounding box center [1148, 375] width 14 height 14
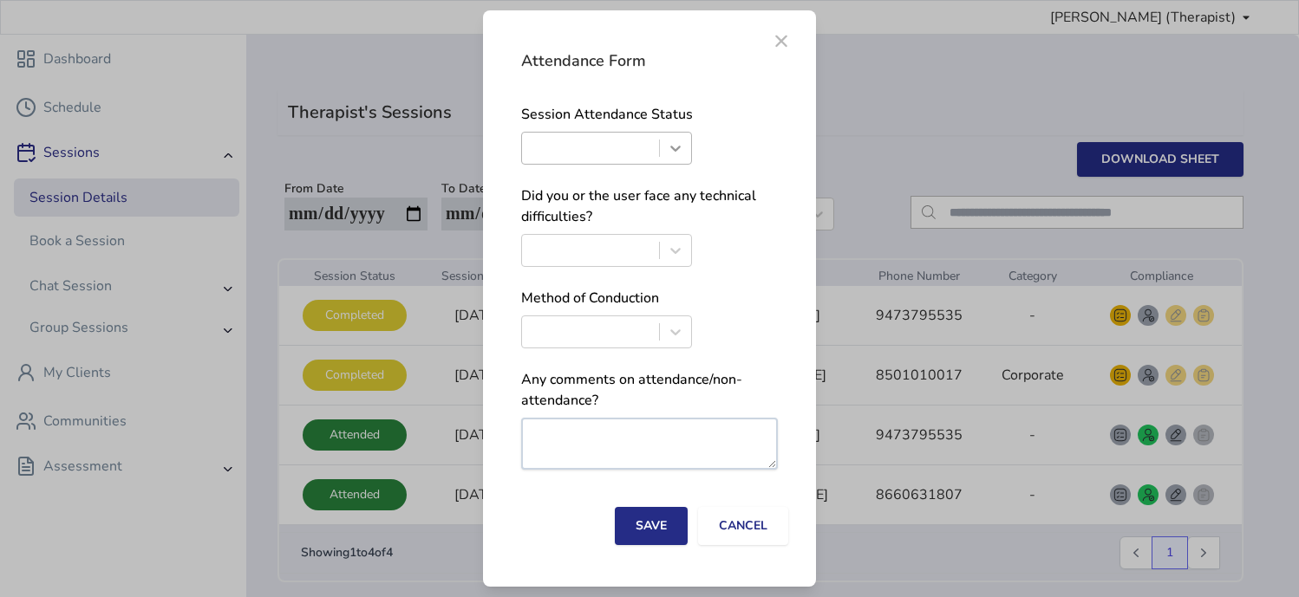
click at [680, 159] on div at bounding box center [675, 148] width 31 height 31
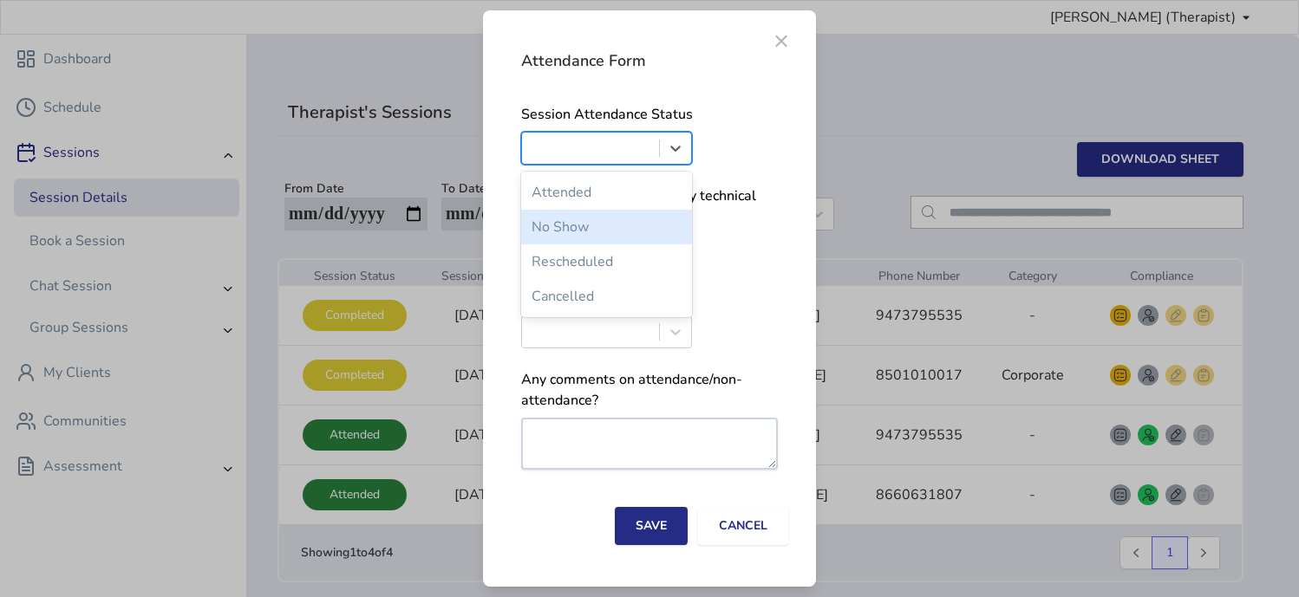
click at [659, 229] on div "No Show" at bounding box center [606, 227] width 171 height 35
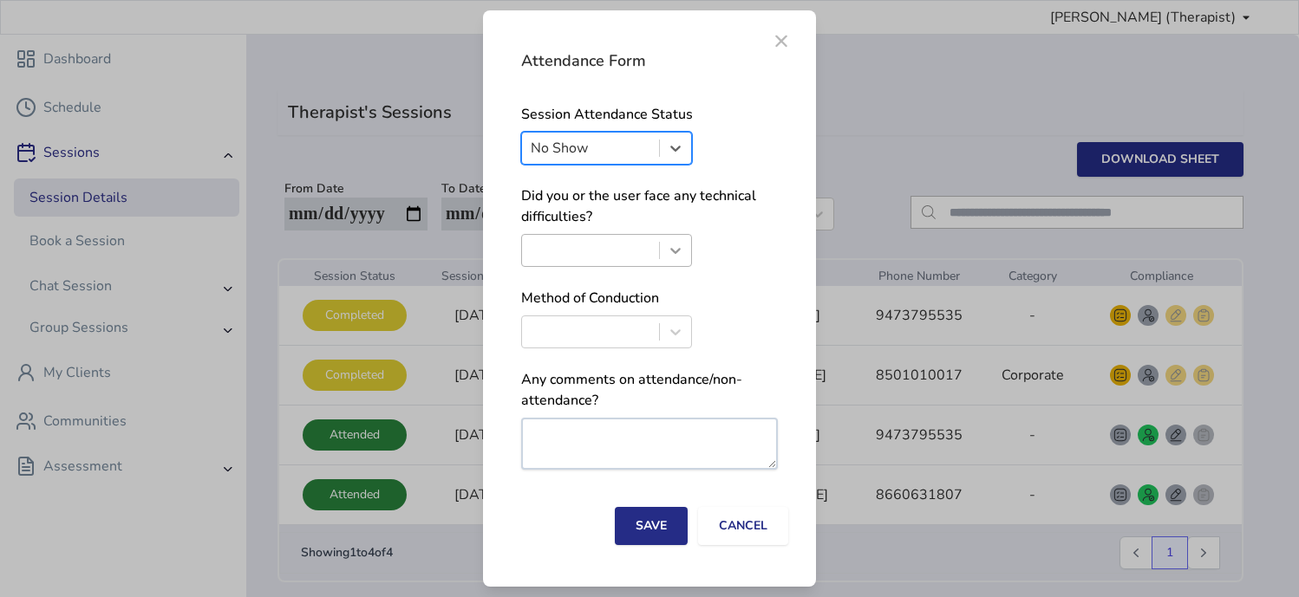
click at [681, 251] on icon at bounding box center [675, 250] width 17 height 17
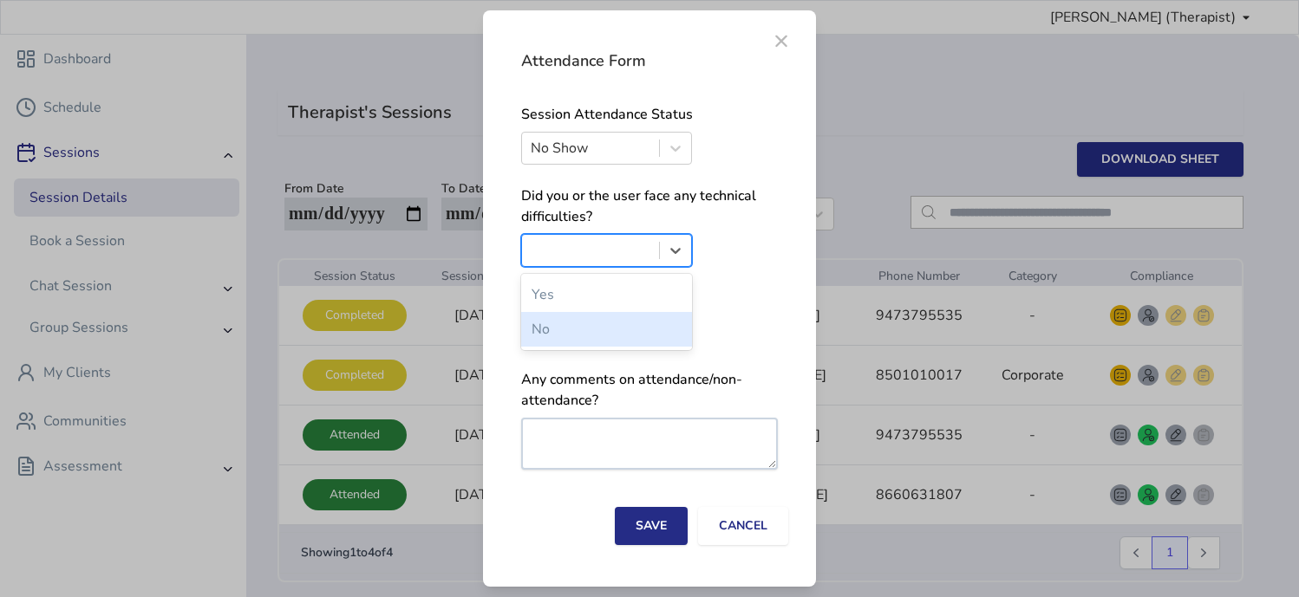
click at [654, 327] on div "No" at bounding box center [606, 329] width 171 height 35
click at [678, 335] on icon at bounding box center [675, 331] width 17 height 17
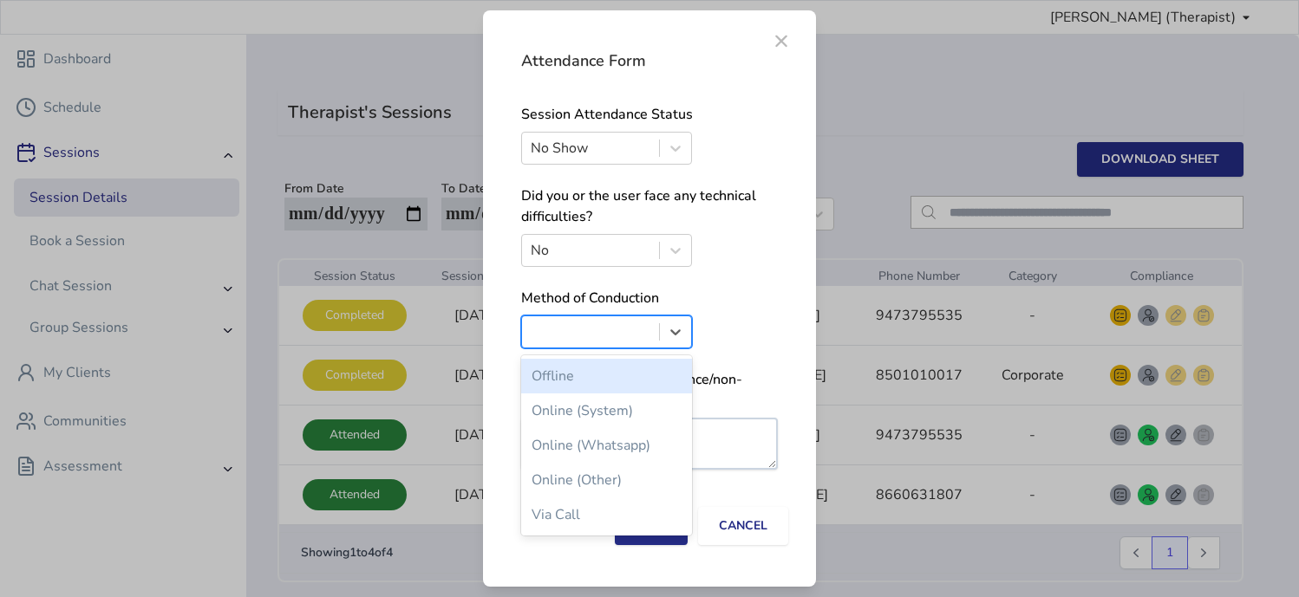
click at [662, 378] on div "Offline" at bounding box center [606, 376] width 171 height 35
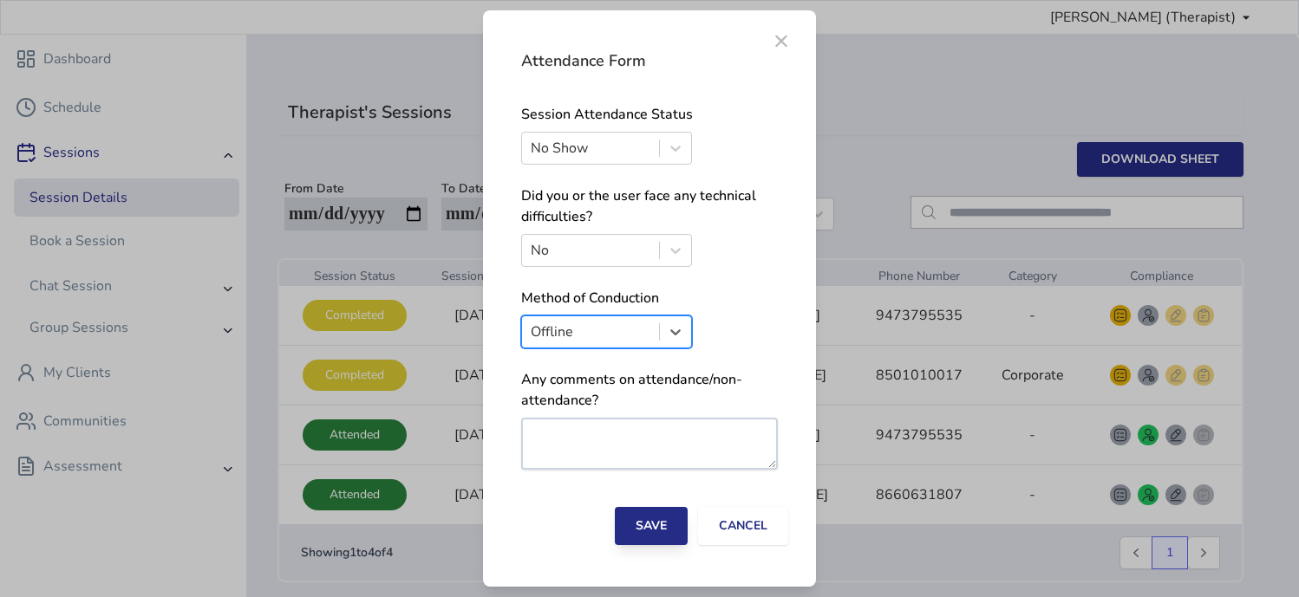
click at [668, 538] on button "Save" at bounding box center [651, 526] width 73 height 38
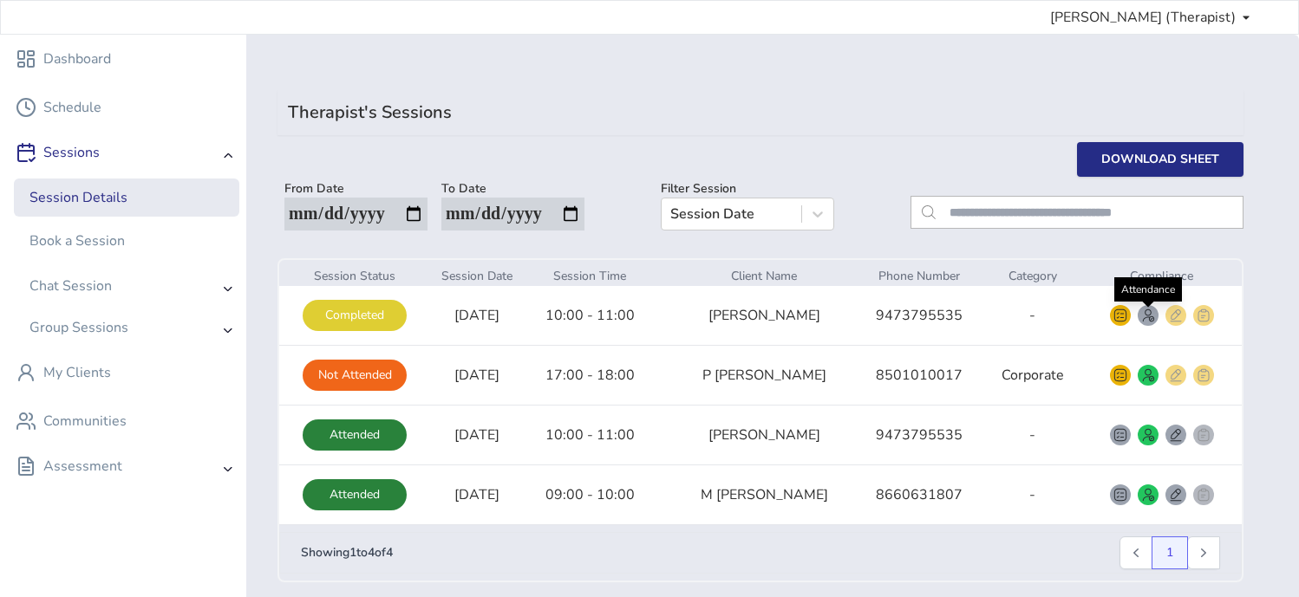
click at [786, 319] on img "smallRounded" at bounding box center [1148, 316] width 14 height 14
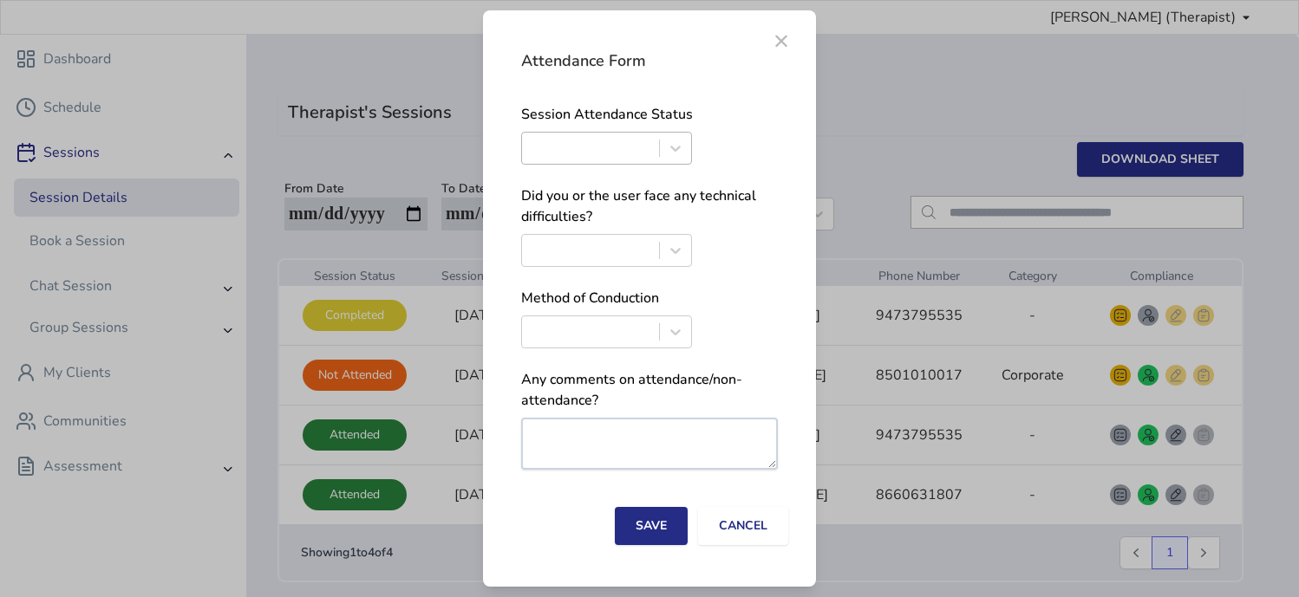
click at [630, 156] on div at bounding box center [591, 148] width 120 height 24
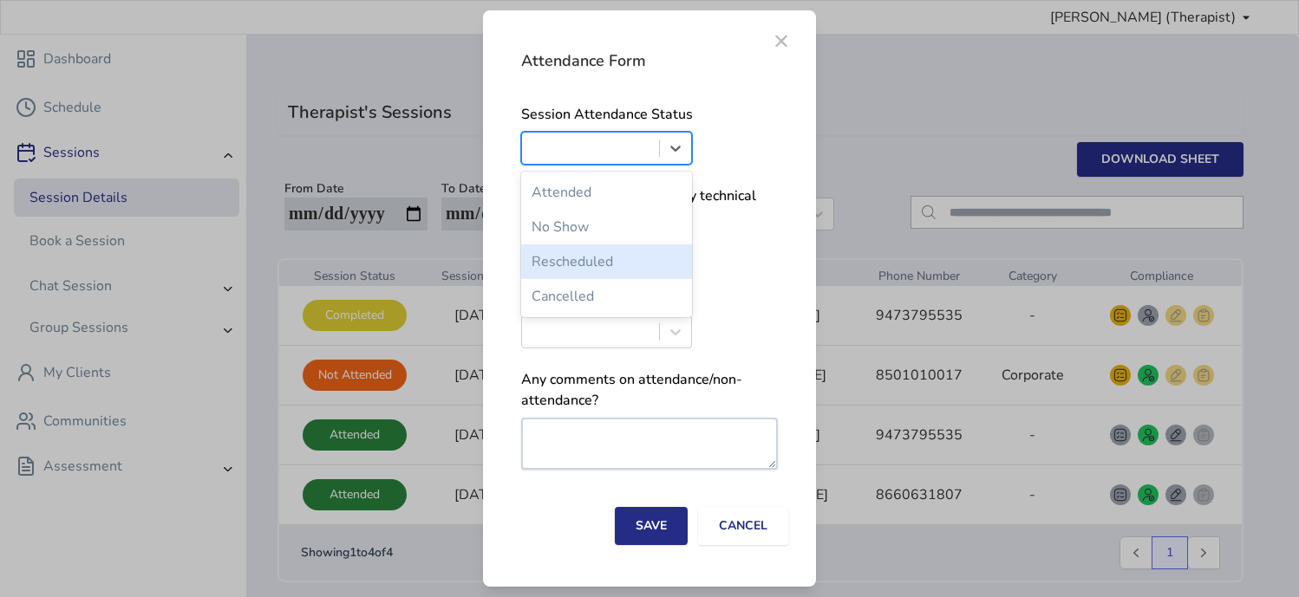
click at [622, 275] on div "Rescheduled" at bounding box center [606, 261] width 171 height 35
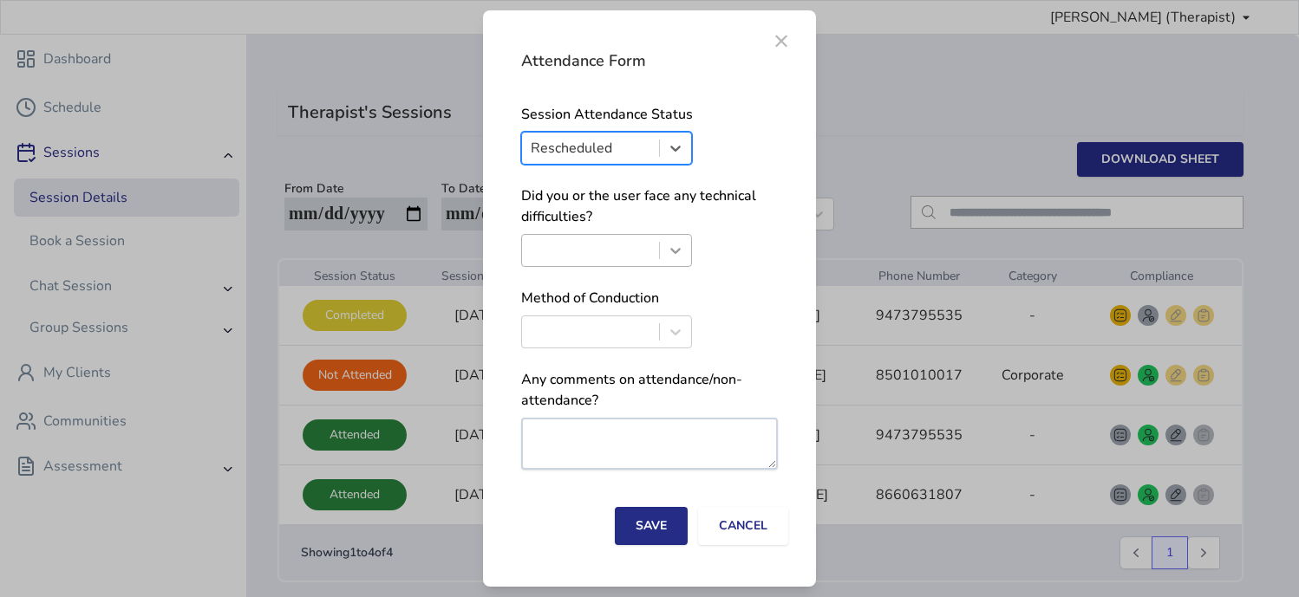
click at [680, 249] on icon at bounding box center [675, 250] width 17 height 17
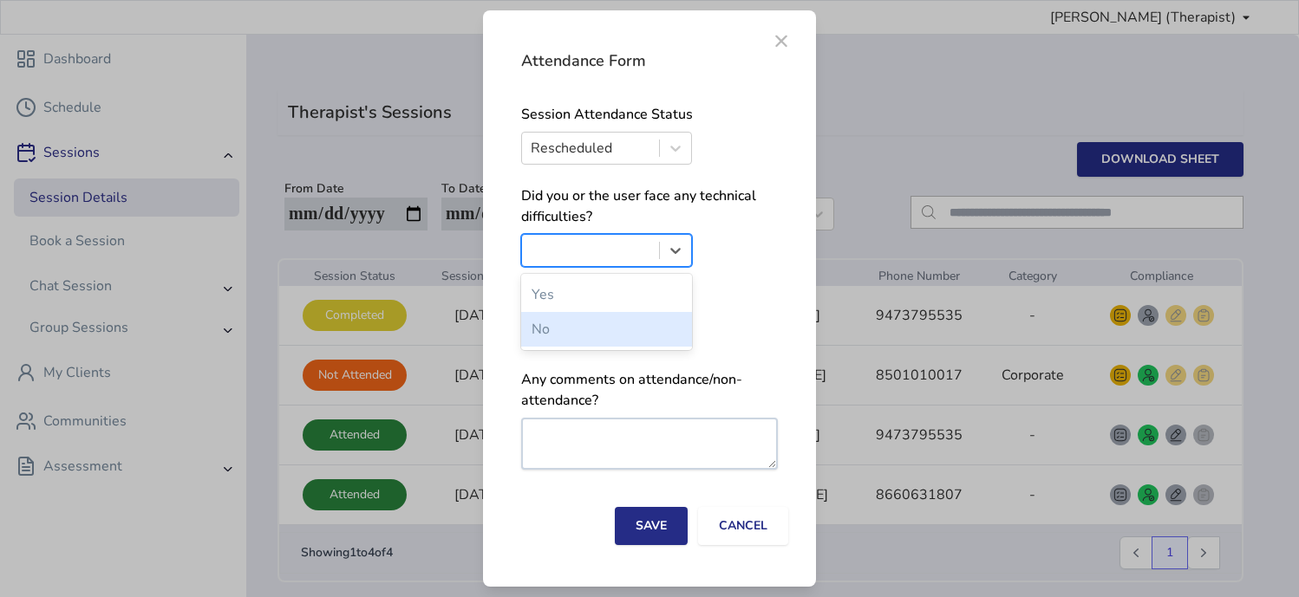
click at [651, 326] on div "No" at bounding box center [606, 329] width 171 height 35
click at [673, 331] on icon at bounding box center [675, 331] width 17 height 17
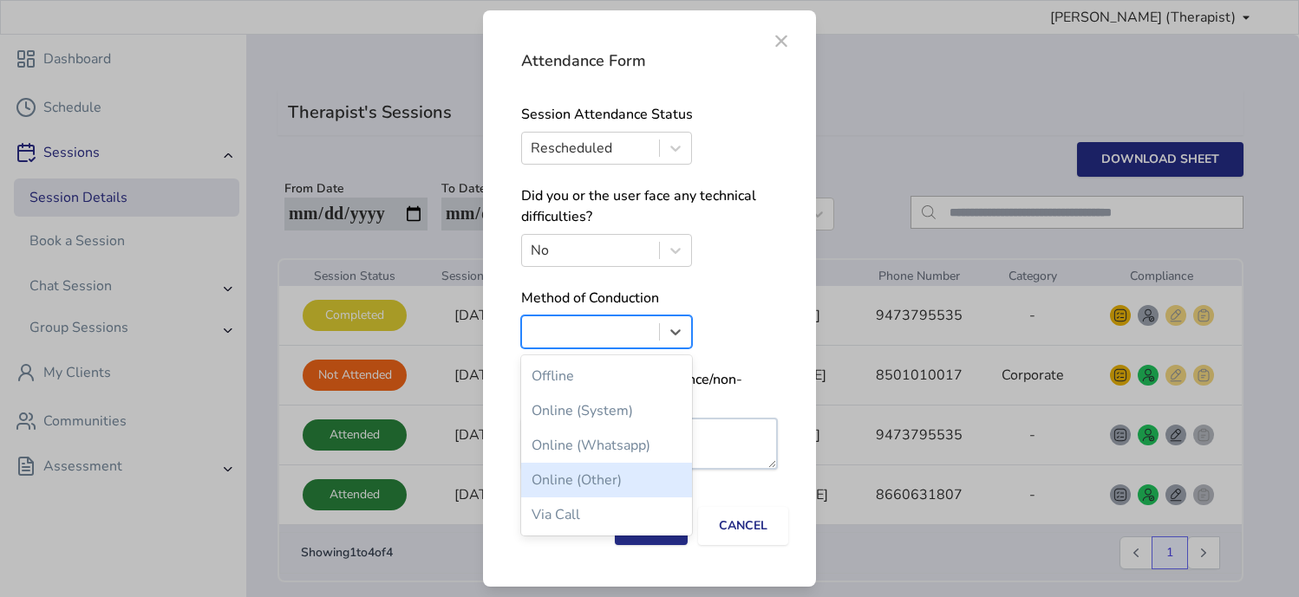
click at [648, 476] on div "Online (Other)" at bounding box center [606, 480] width 171 height 35
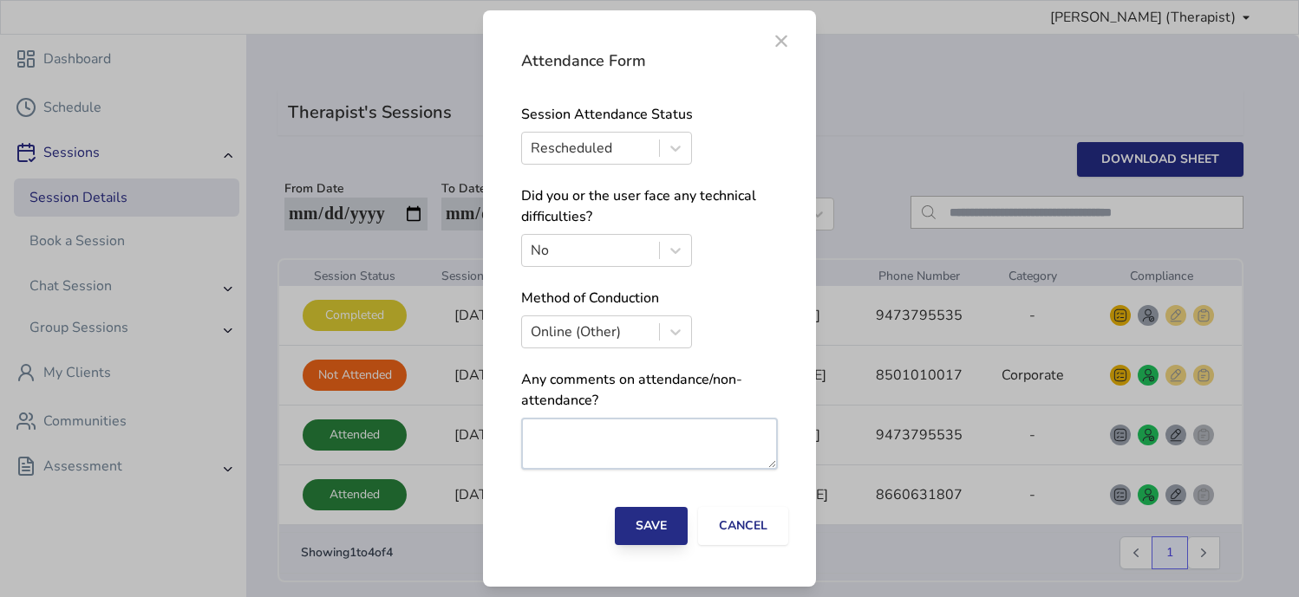
click at [639, 524] on button "Save" at bounding box center [651, 526] width 73 height 38
